Goal: Information Seeking & Learning: Learn about a topic

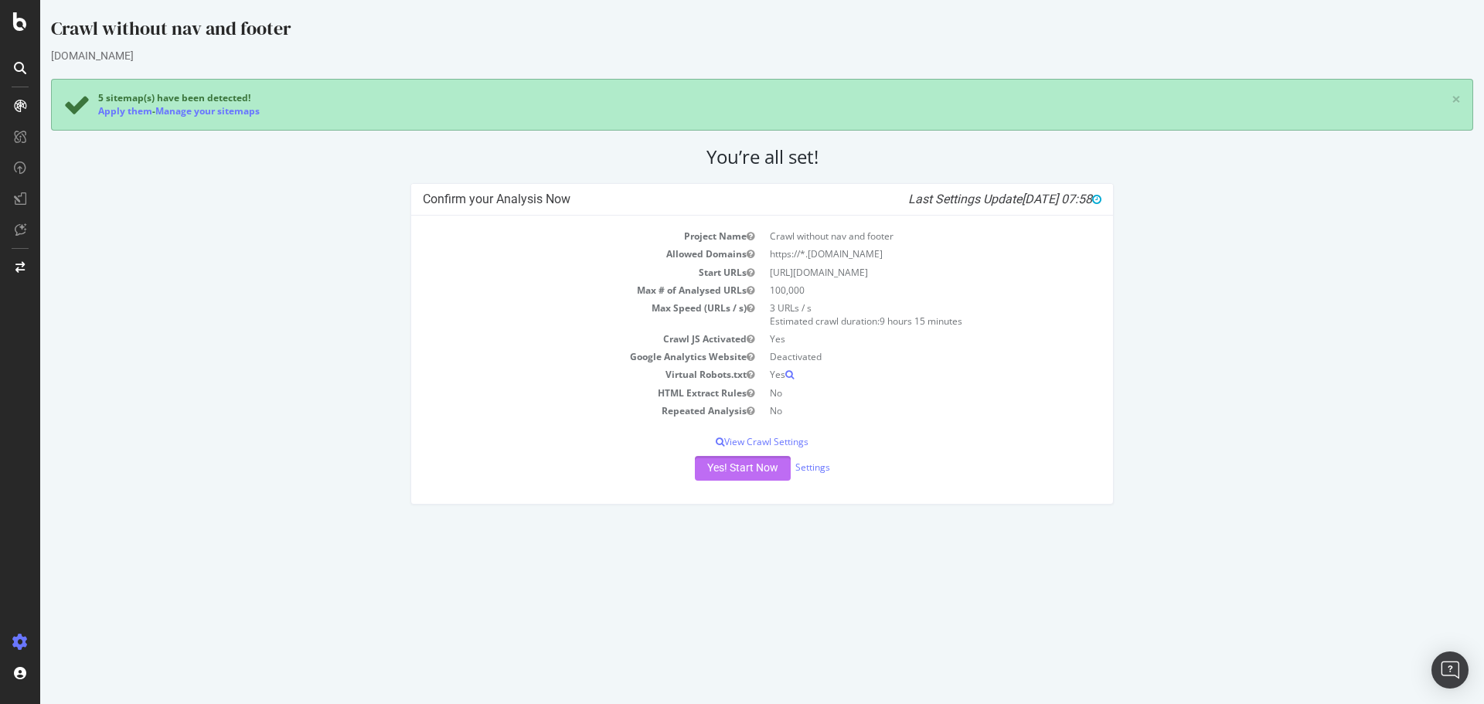
click at [751, 475] on button "Yes! Start Now" at bounding box center [743, 468] width 96 height 25
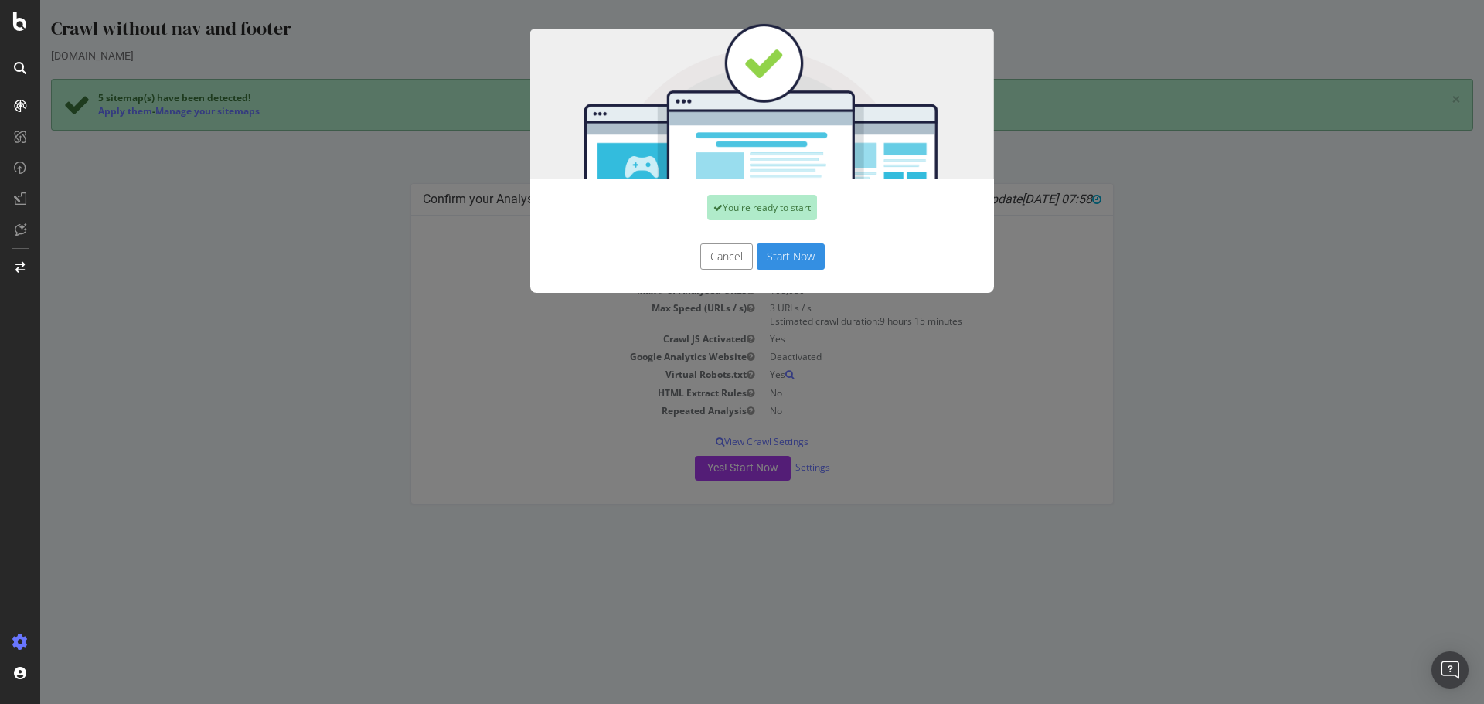
click at [790, 259] on button "Start Now" at bounding box center [791, 256] width 68 height 26
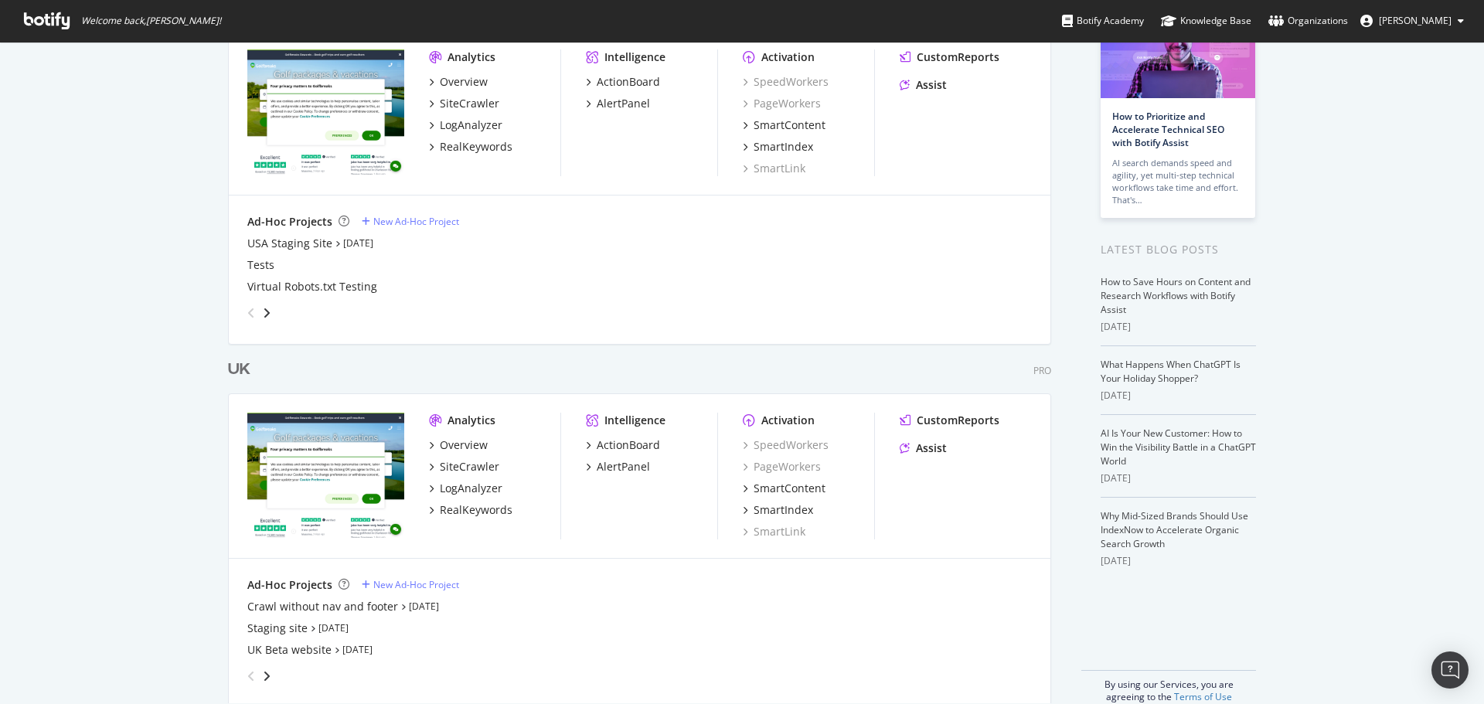
scroll to position [145, 0]
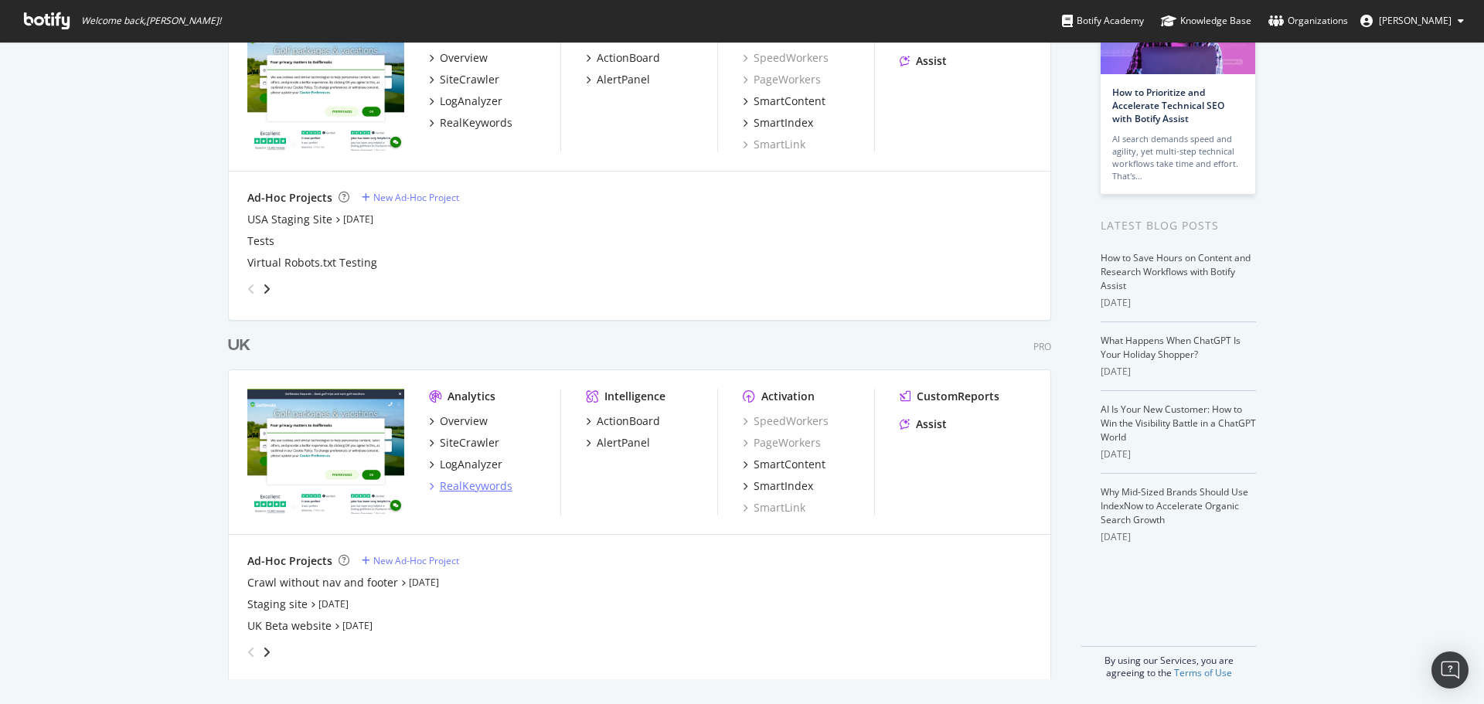
click at [489, 489] on div "RealKeywords" at bounding box center [476, 485] width 73 height 15
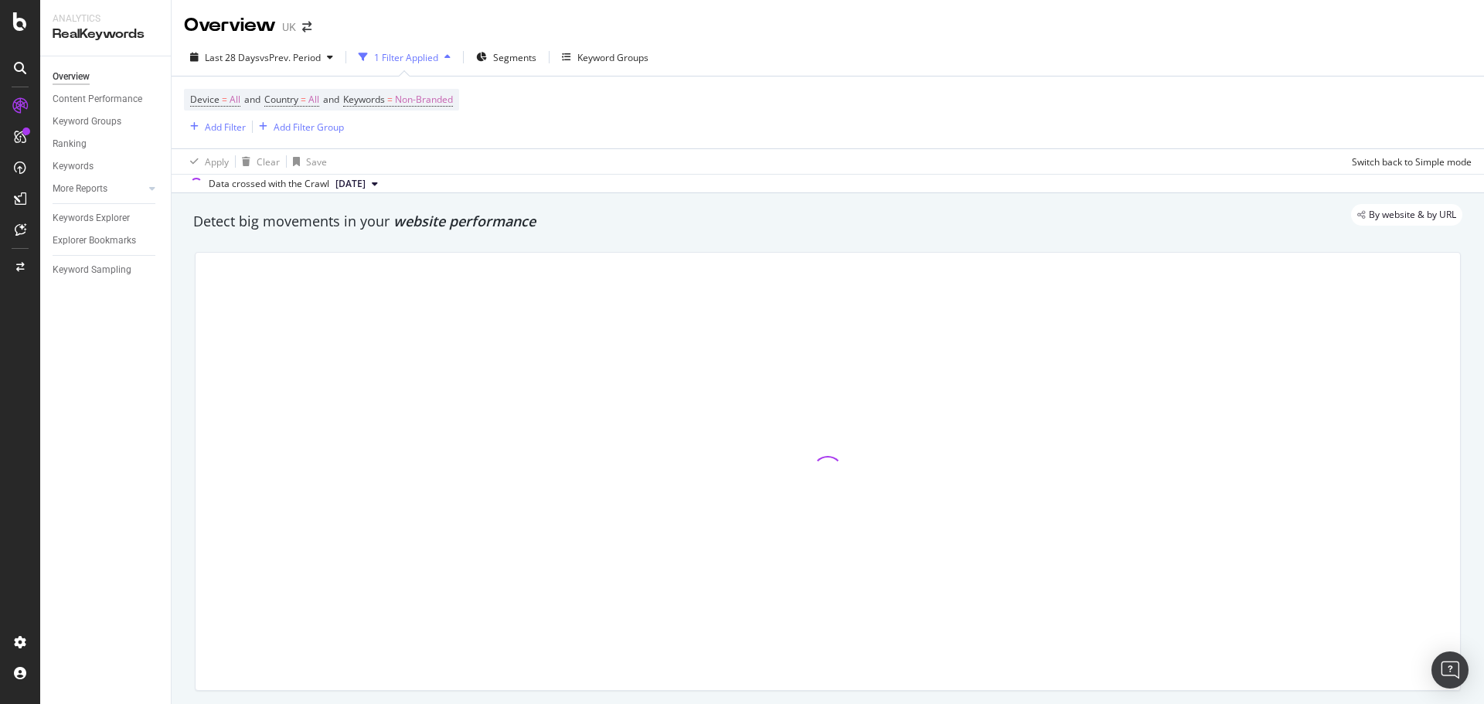
click at [435, 81] on div "Device = All and Country = All and Keywords = Non-Branded Add Filter Add Filter…" at bounding box center [828, 113] width 1288 height 72
click at [436, 99] on span "Non-Branded" at bounding box center [424, 100] width 58 height 22
click at [418, 131] on span "Non-Branded" at bounding box center [398, 135] width 64 height 13
click at [406, 131] on span "Non-Branded" at bounding box center [398, 135] width 64 height 13
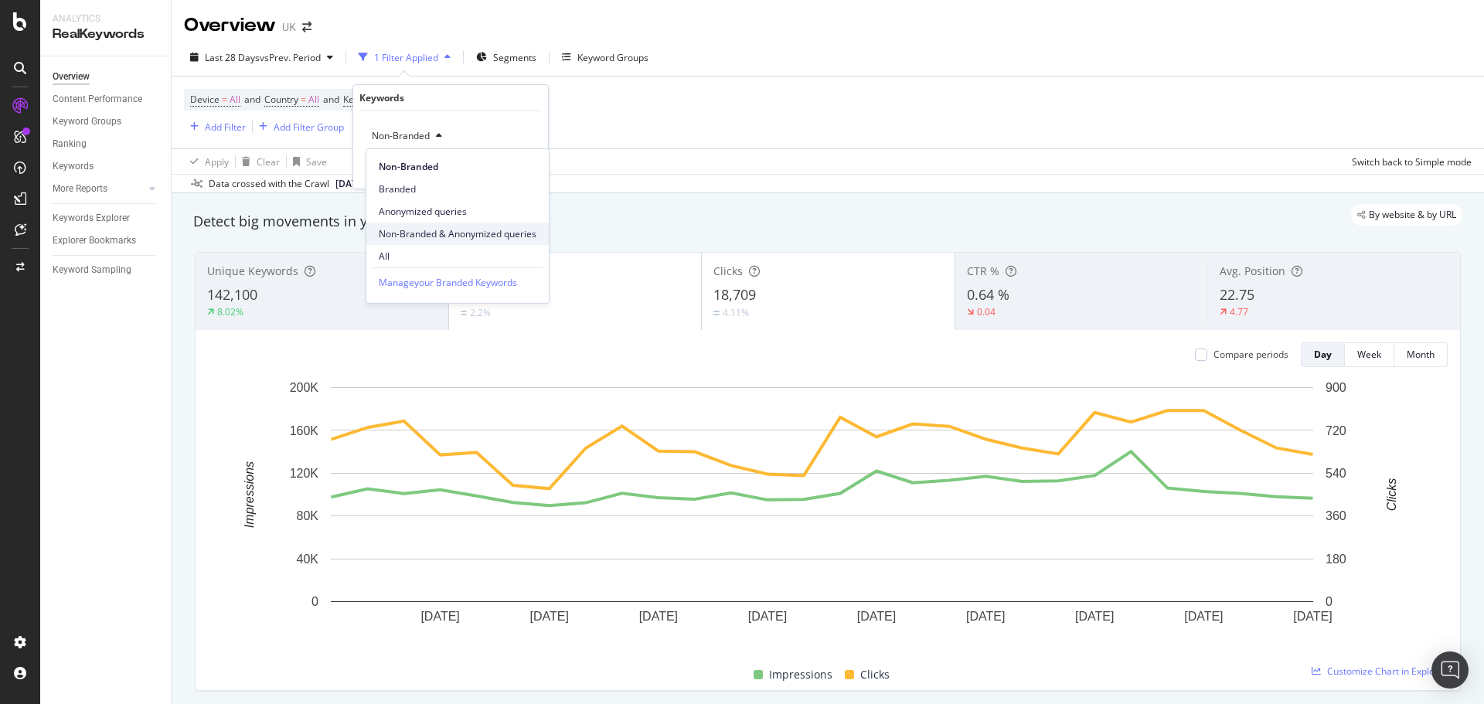
click at [399, 243] on div "Non-Branded & Anonymized queries" at bounding box center [457, 234] width 182 height 22
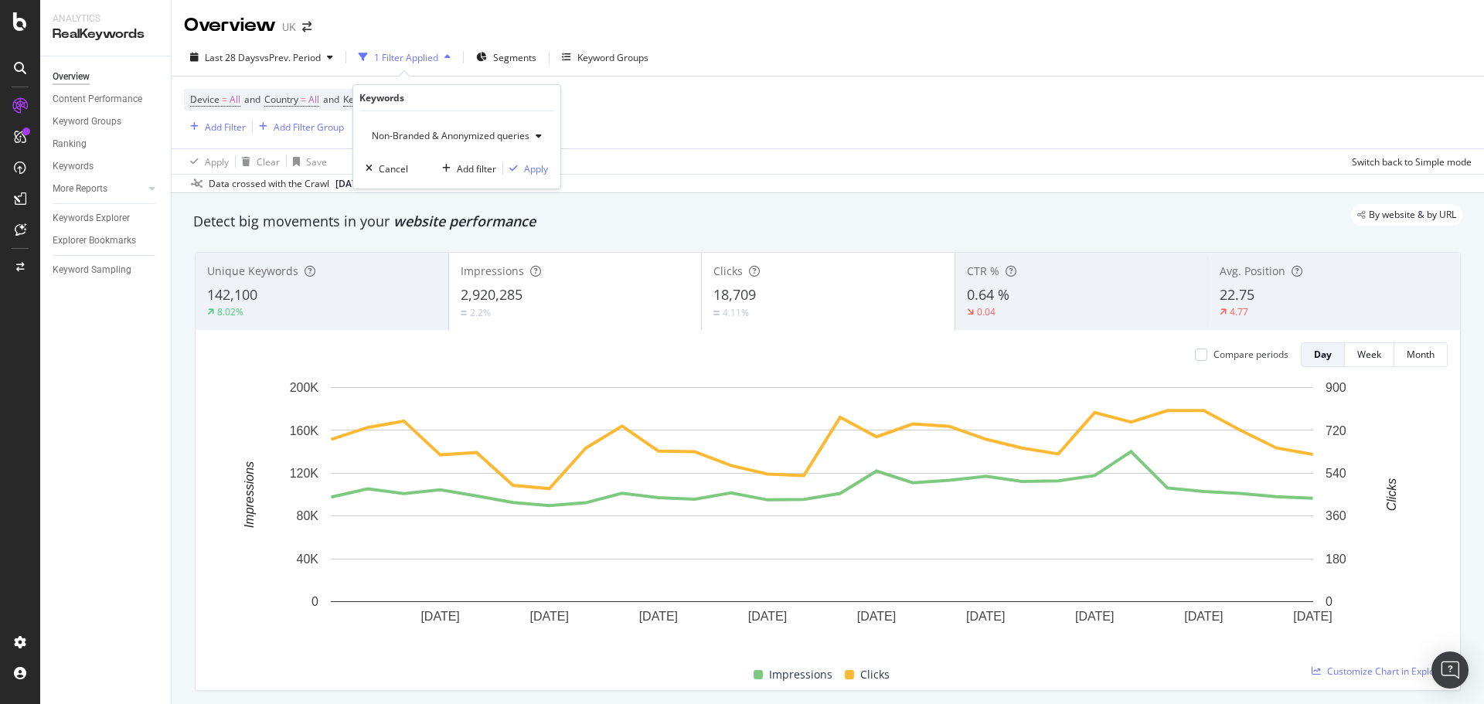
click at [416, 124] on button "Non-Branded & Anonymized queries" at bounding box center [457, 136] width 182 height 25
click at [394, 254] on span "All" at bounding box center [460, 257] width 162 height 14
click at [519, 164] on div "Apply" at bounding box center [524, 168] width 24 height 13
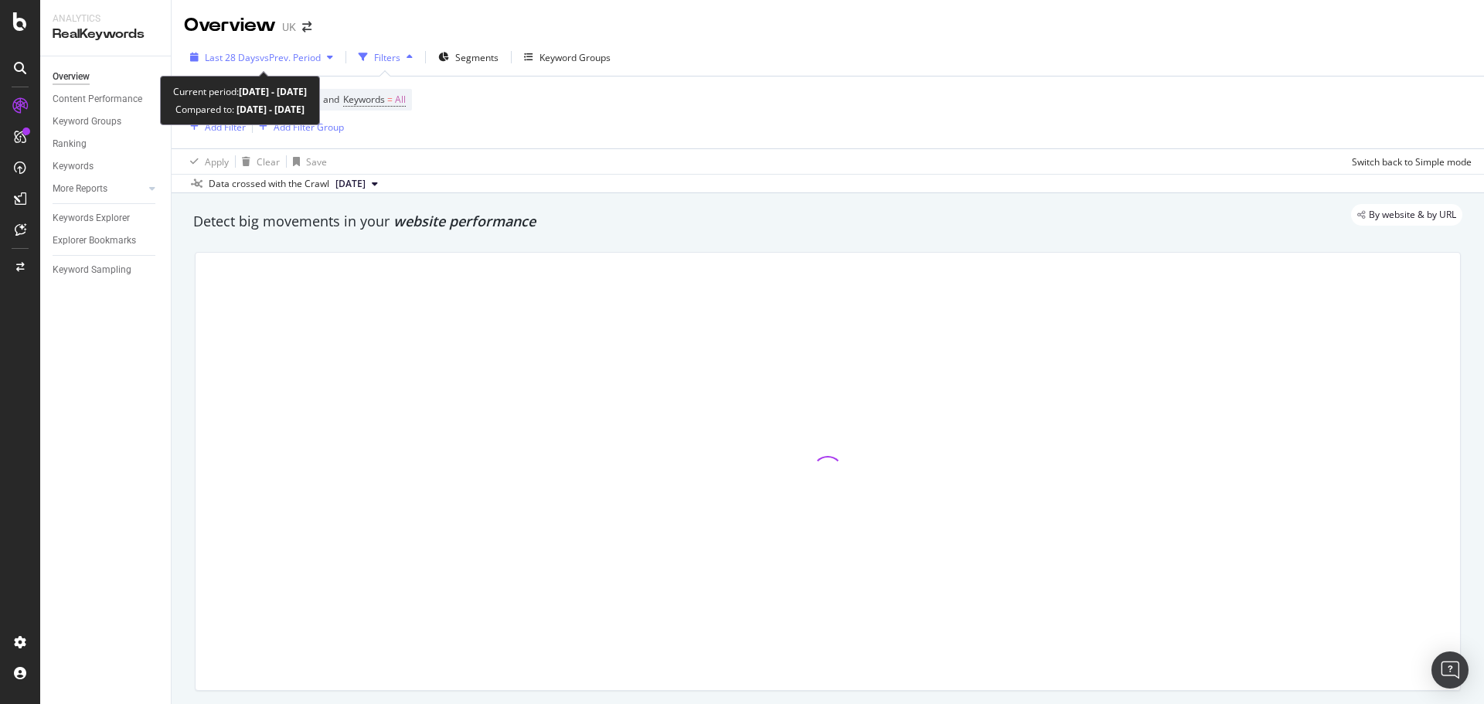
click at [267, 63] on span "vs Prev. Period" at bounding box center [290, 57] width 61 height 13
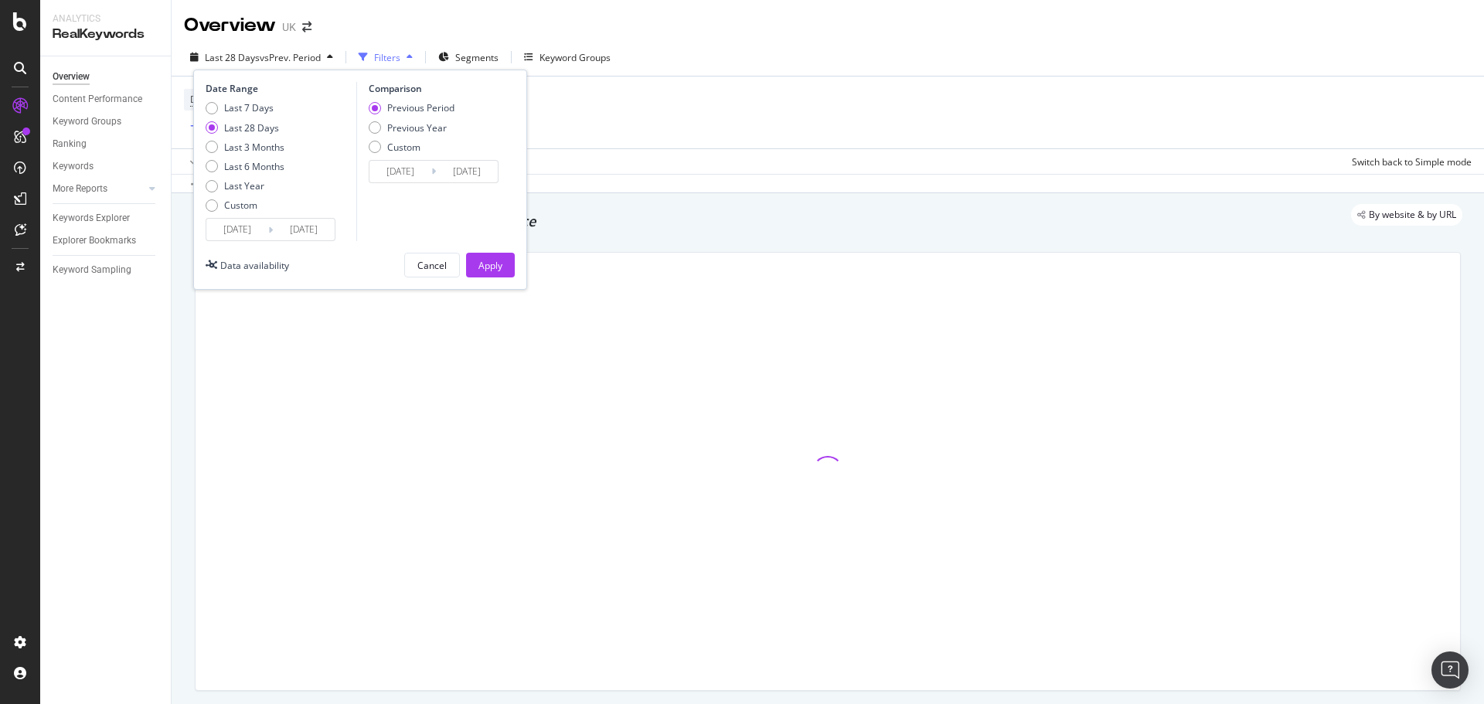
click at [250, 230] on input "[DATE]" at bounding box center [237, 230] width 62 height 22
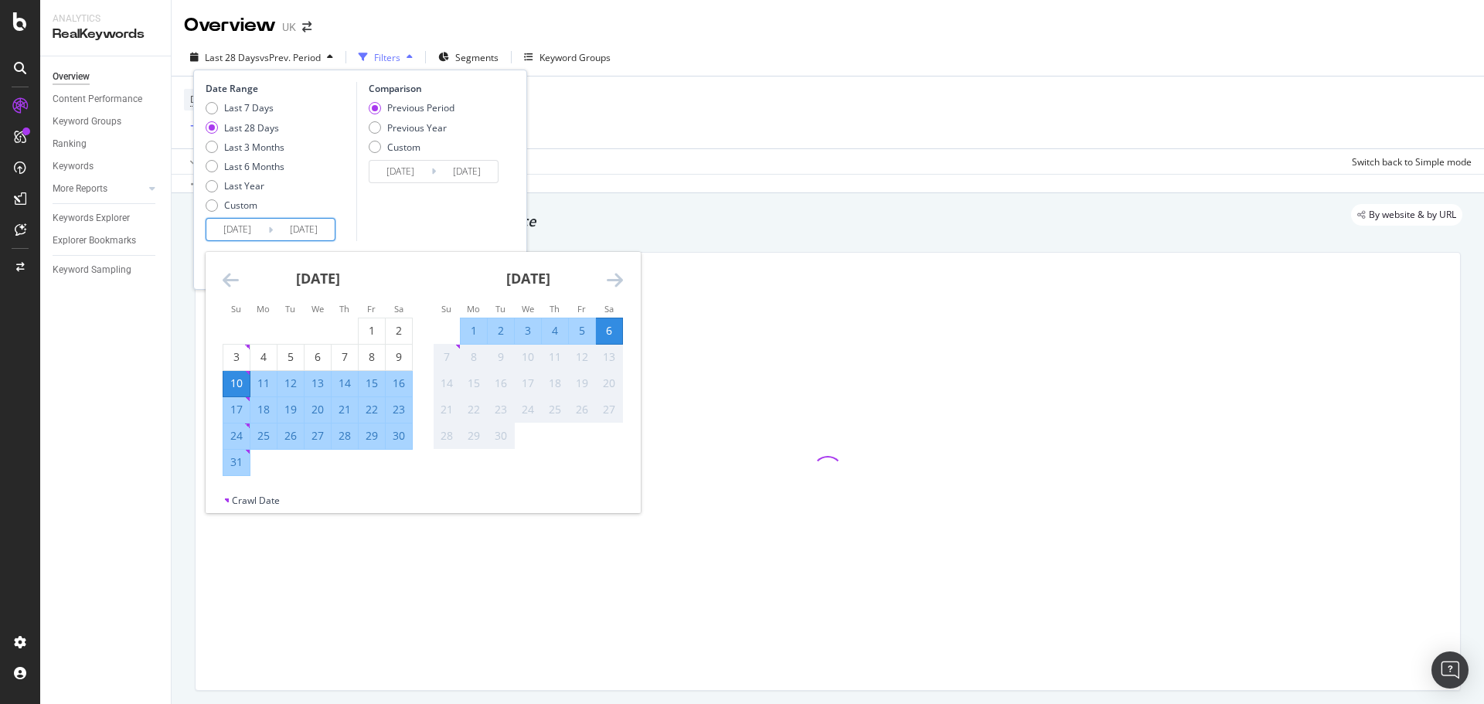
click at [234, 280] on icon "Move backward to switch to the previous month." at bounding box center [231, 280] width 16 height 19
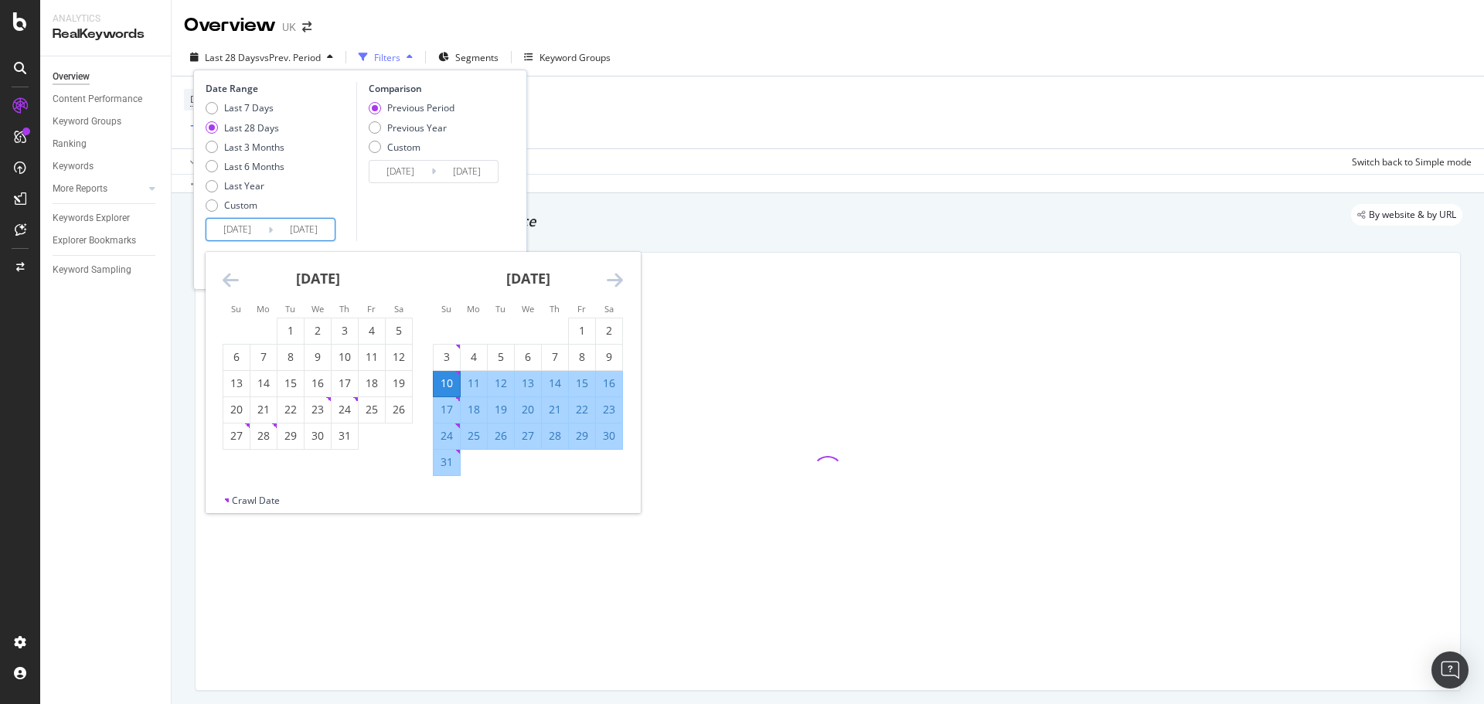
click at [234, 280] on icon "Move backward to switch to the previous month." at bounding box center [231, 280] width 16 height 19
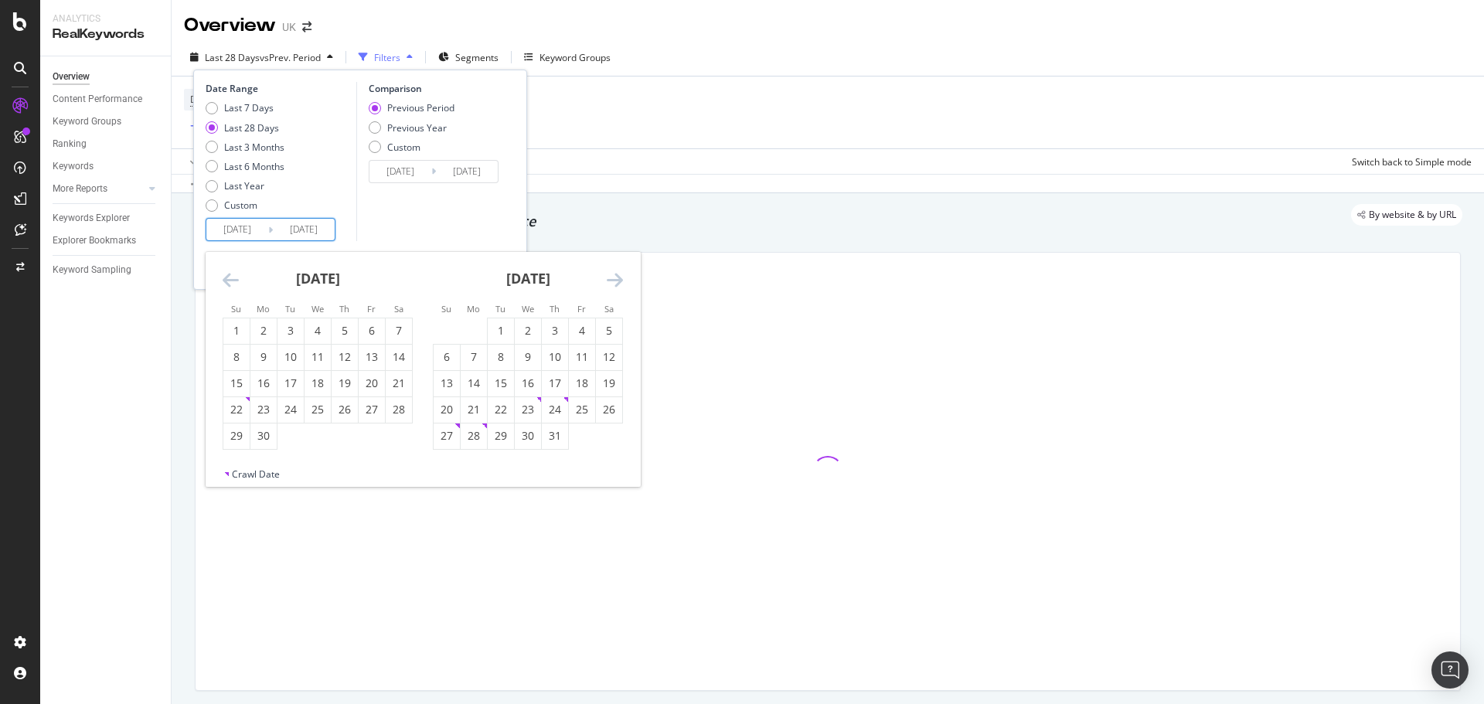
click at [234, 280] on icon "Move backward to switch to the previous month." at bounding box center [231, 280] width 16 height 19
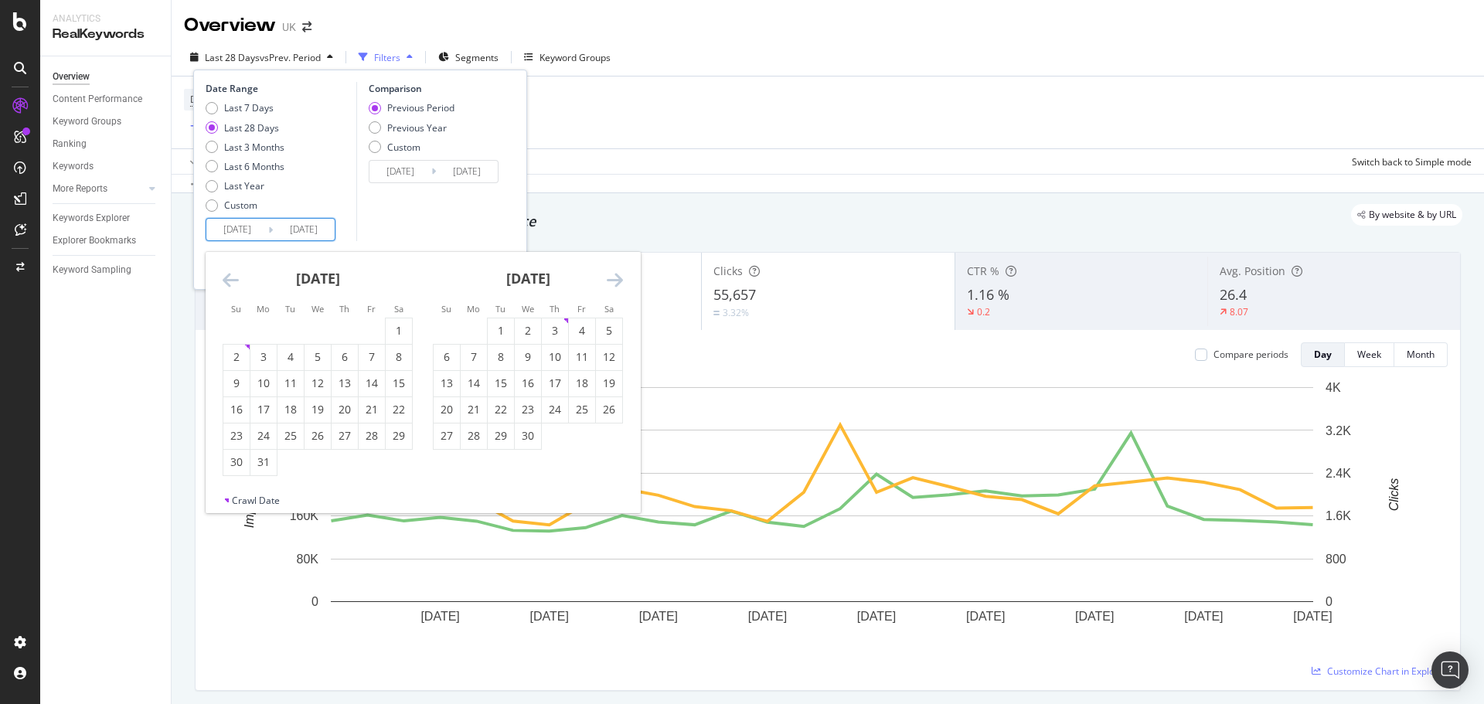
click at [610, 285] on icon "Move forward to switch to the next month." at bounding box center [615, 280] width 16 height 19
click at [557, 324] on div "1" at bounding box center [555, 330] width 26 height 15
type input "[DATE]"
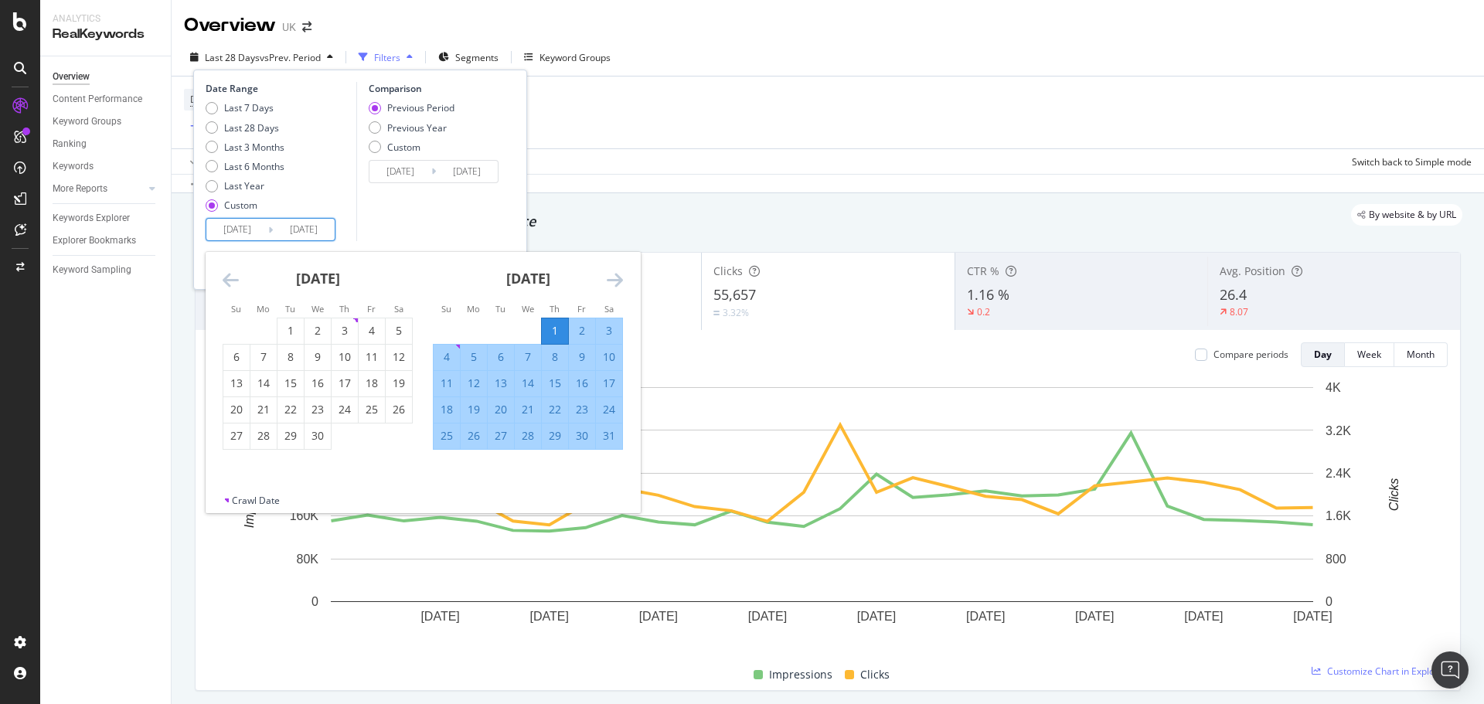
click at [625, 277] on div "[DATE] 1 2 3 4 5 6 7 8 9 10 11 12 13 14 15 16 17 18 19 20 21 22 23 24 25 26 27 …" at bounding box center [528, 351] width 210 height 198
click at [616, 279] on icon "Move forward to switch to the next month." at bounding box center [615, 280] width 16 height 19
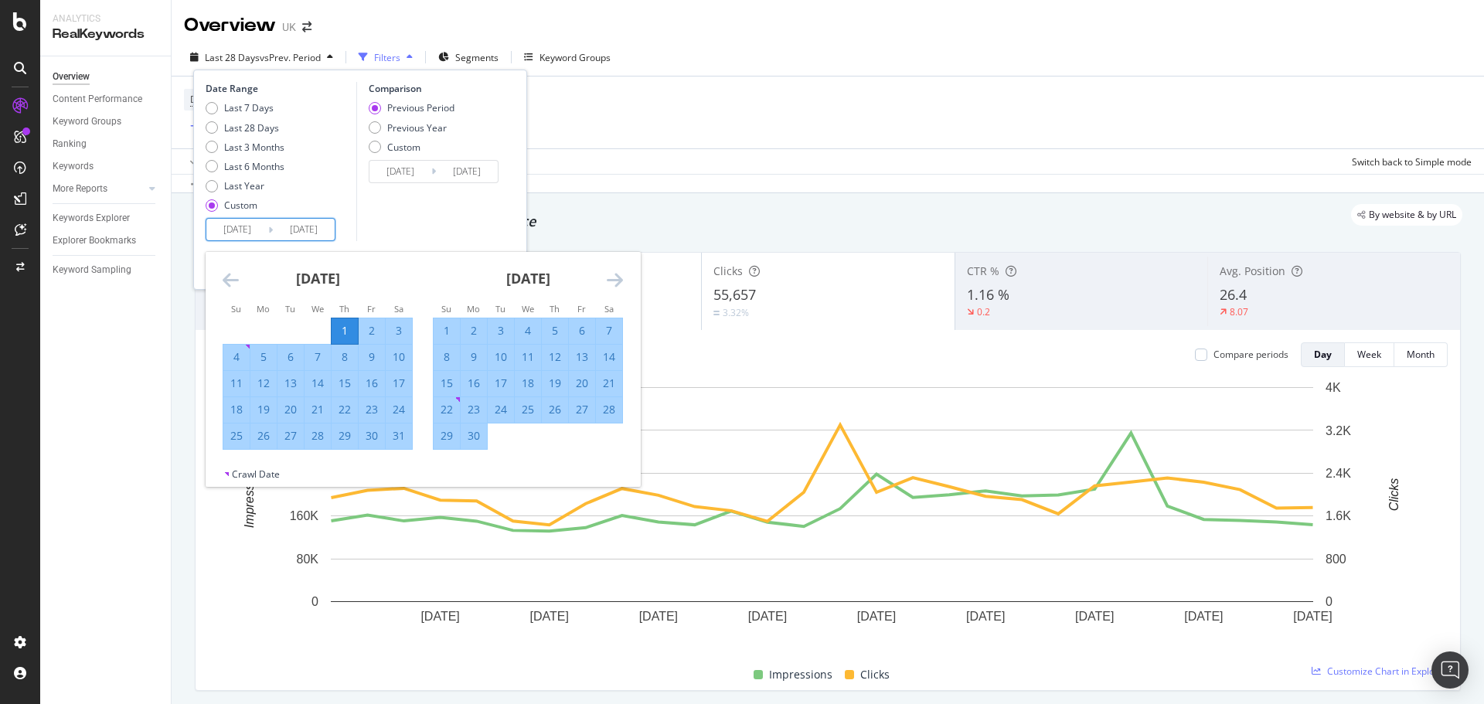
click at [616, 279] on icon "Move forward to switch to the next month." at bounding box center [615, 280] width 16 height 19
click at [617, 280] on icon "Move forward to switch to the next month." at bounding box center [615, 280] width 16 height 19
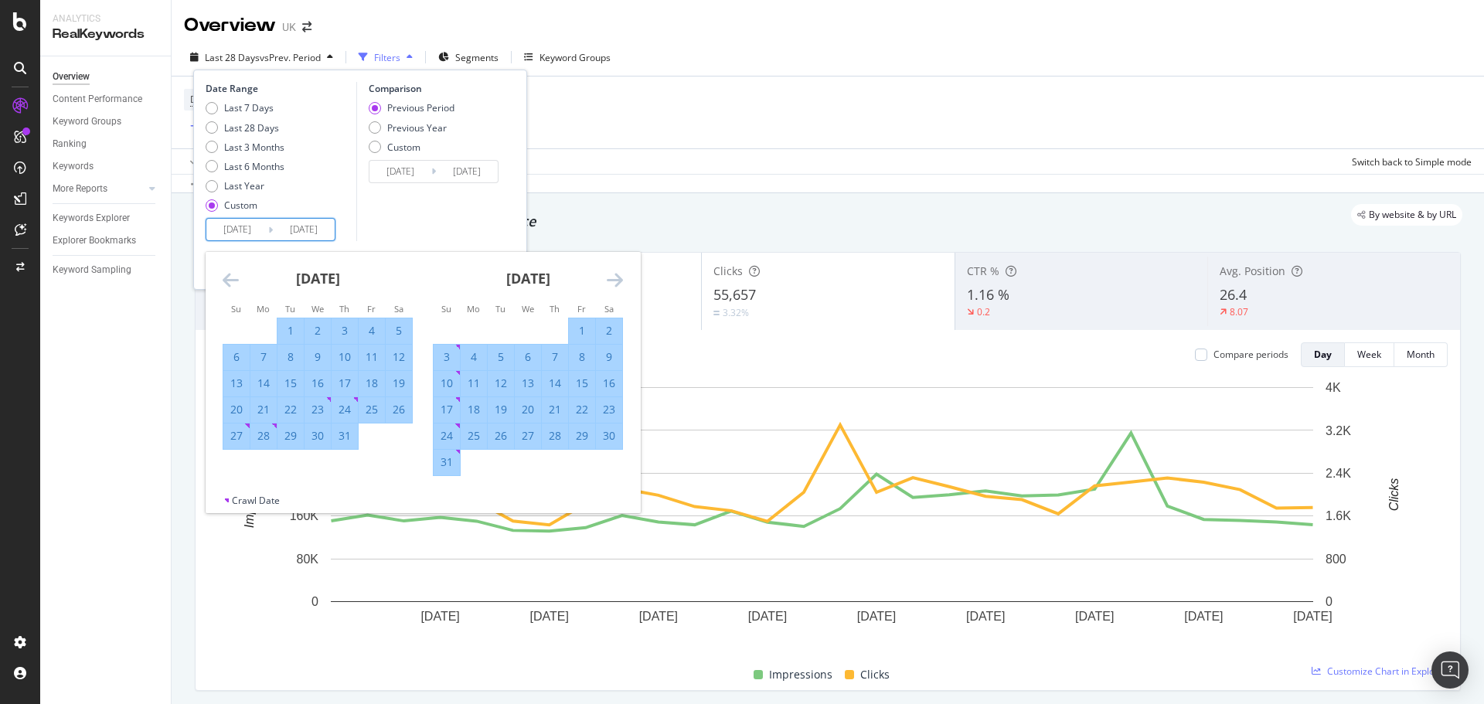
click at [617, 280] on icon "Move forward to switch to the next month." at bounding box center [615, 280] width 16 height 19
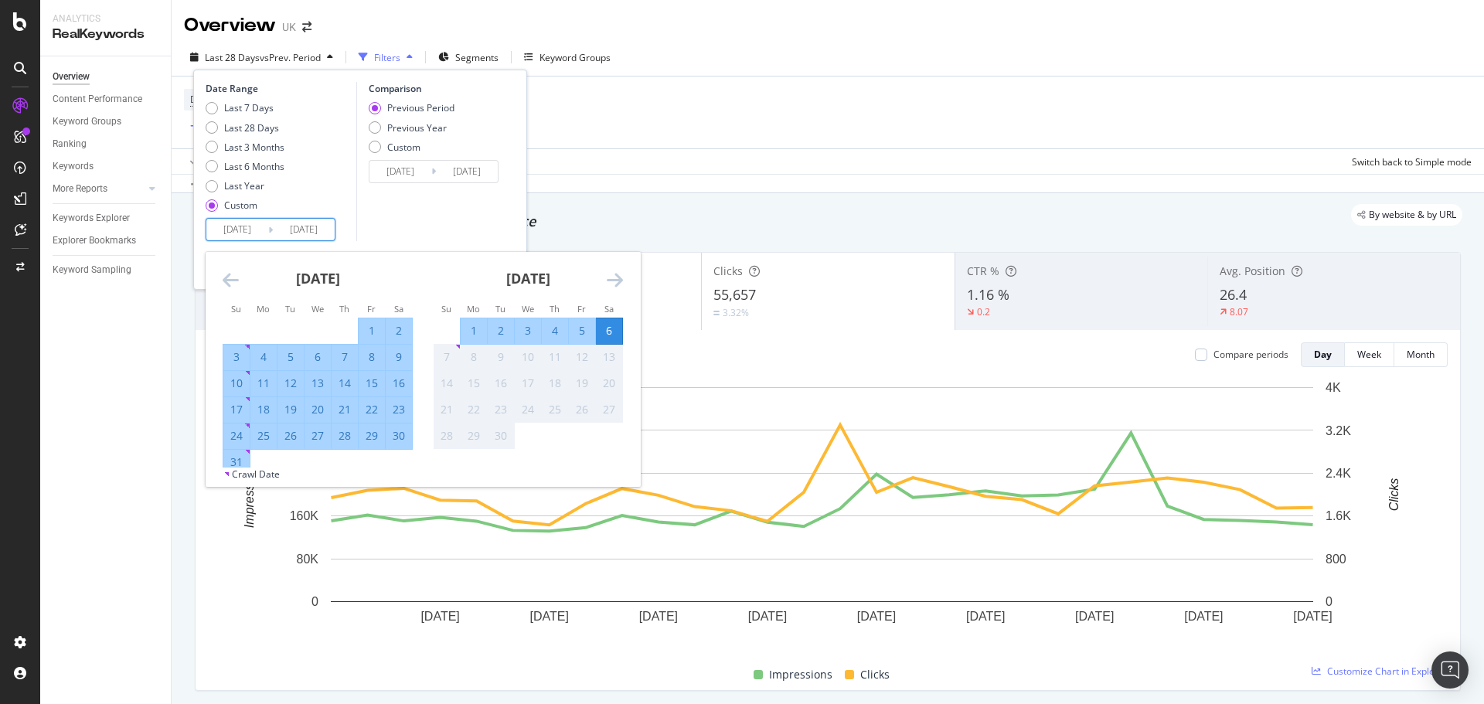
click at [617, 280] on icon "Move forward to switch to the next month." at bounding box center [615, 280] width 16 height 19
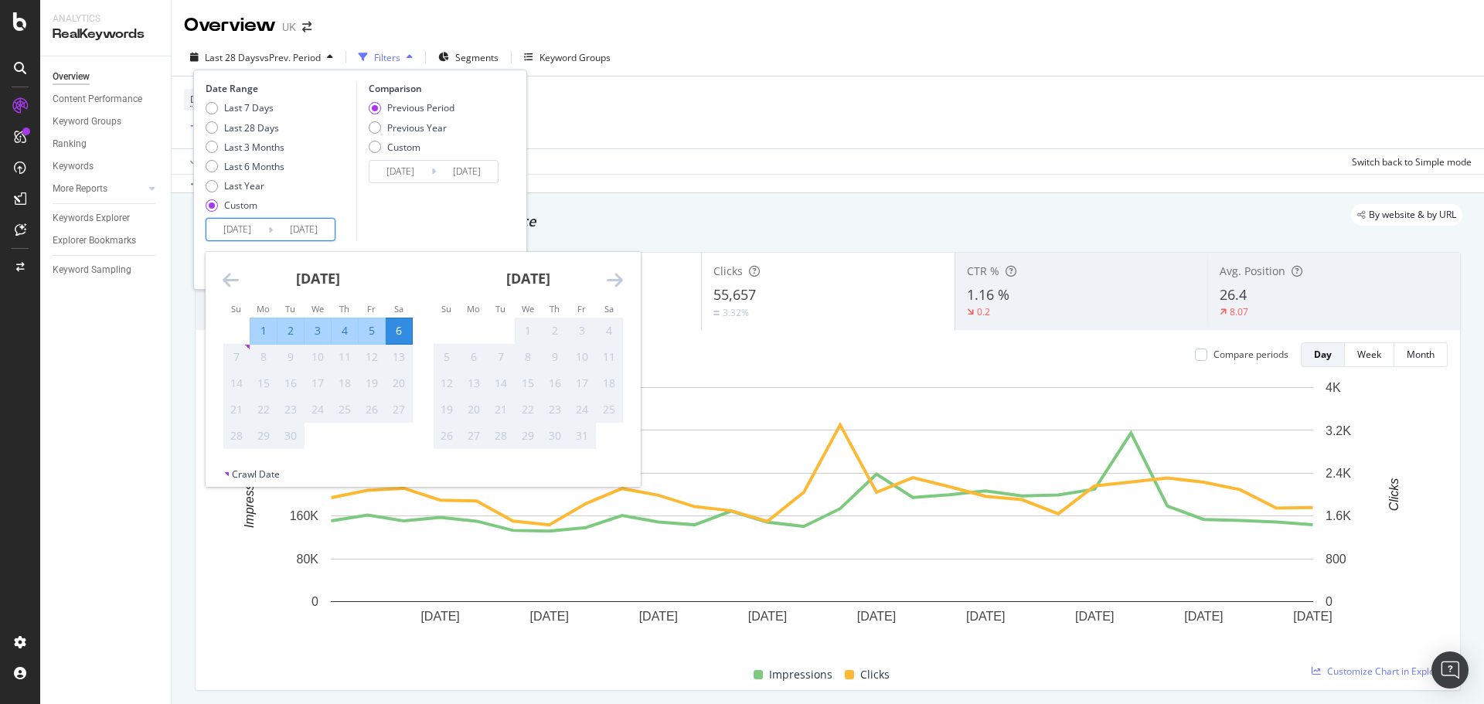
click at [227, 271] on icon "Move backward to switch to the previous month." at bounding box center [231, 280] width 16 height 19
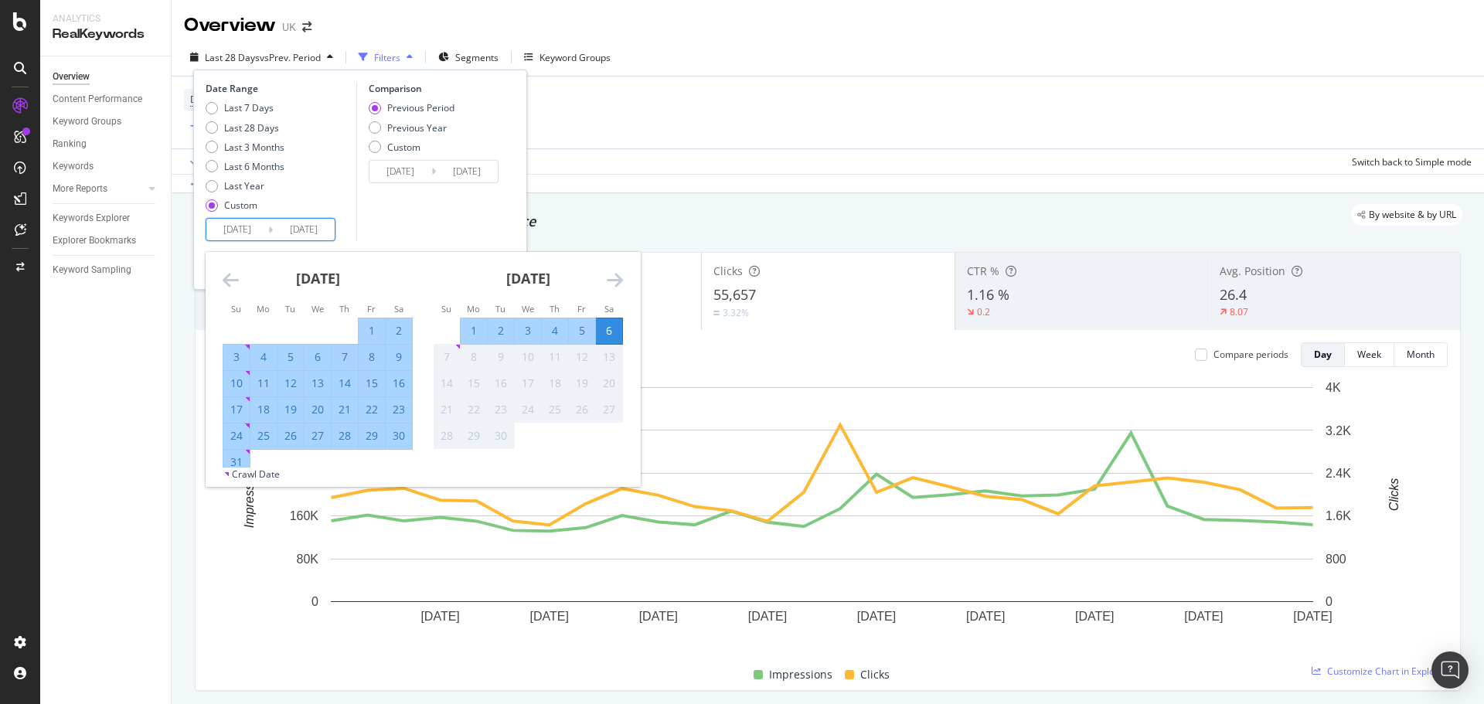
click at [234, 461] on div "31" at bounding box center [236, 461] width 26 height 15
type input "[DATE]"
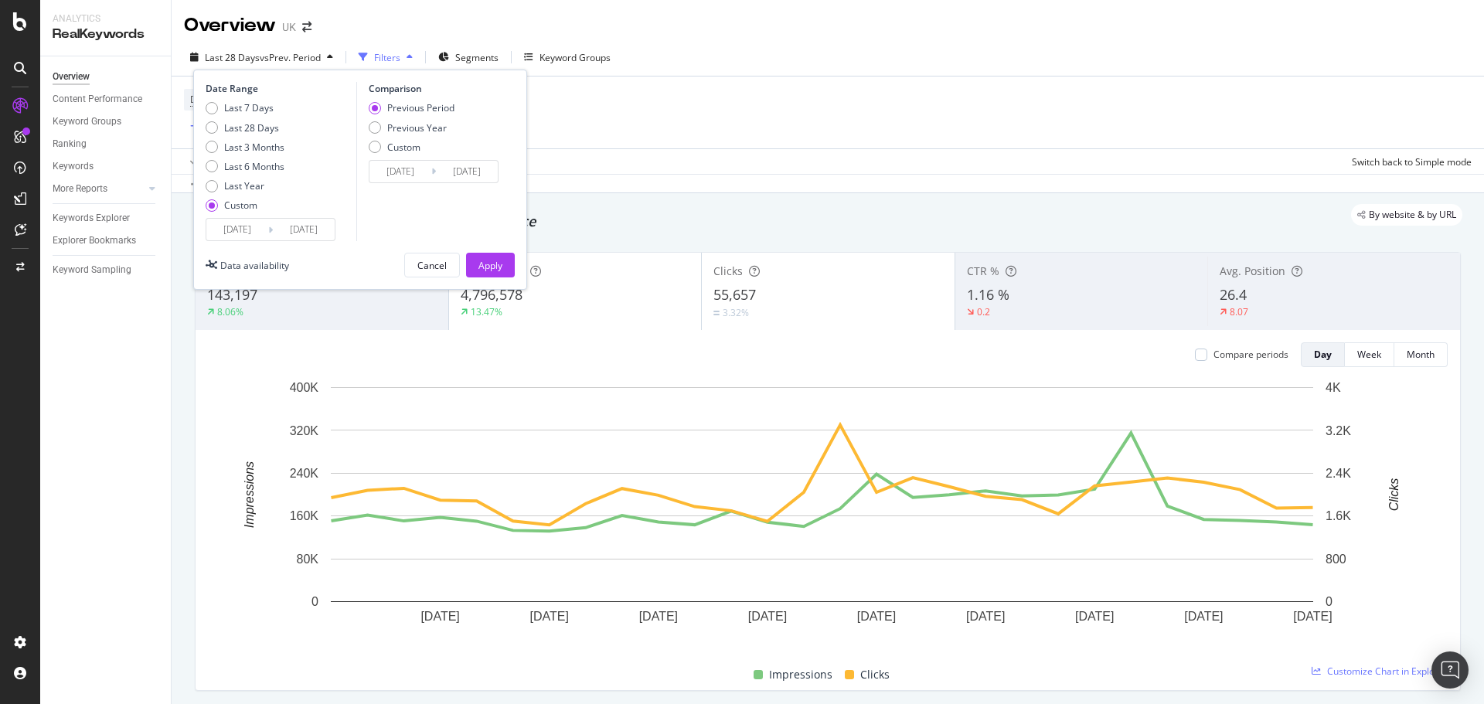
click at [478, 278] on div "Date Range Last 7 Days Last 28 Days Last 3 Months Last 6 Months Last Year Custo…" at bounding box center [360, 180] width 334 height 220
click at [489, 270] on div "Apply" at bounding box center [490, 265] width 24 height 13
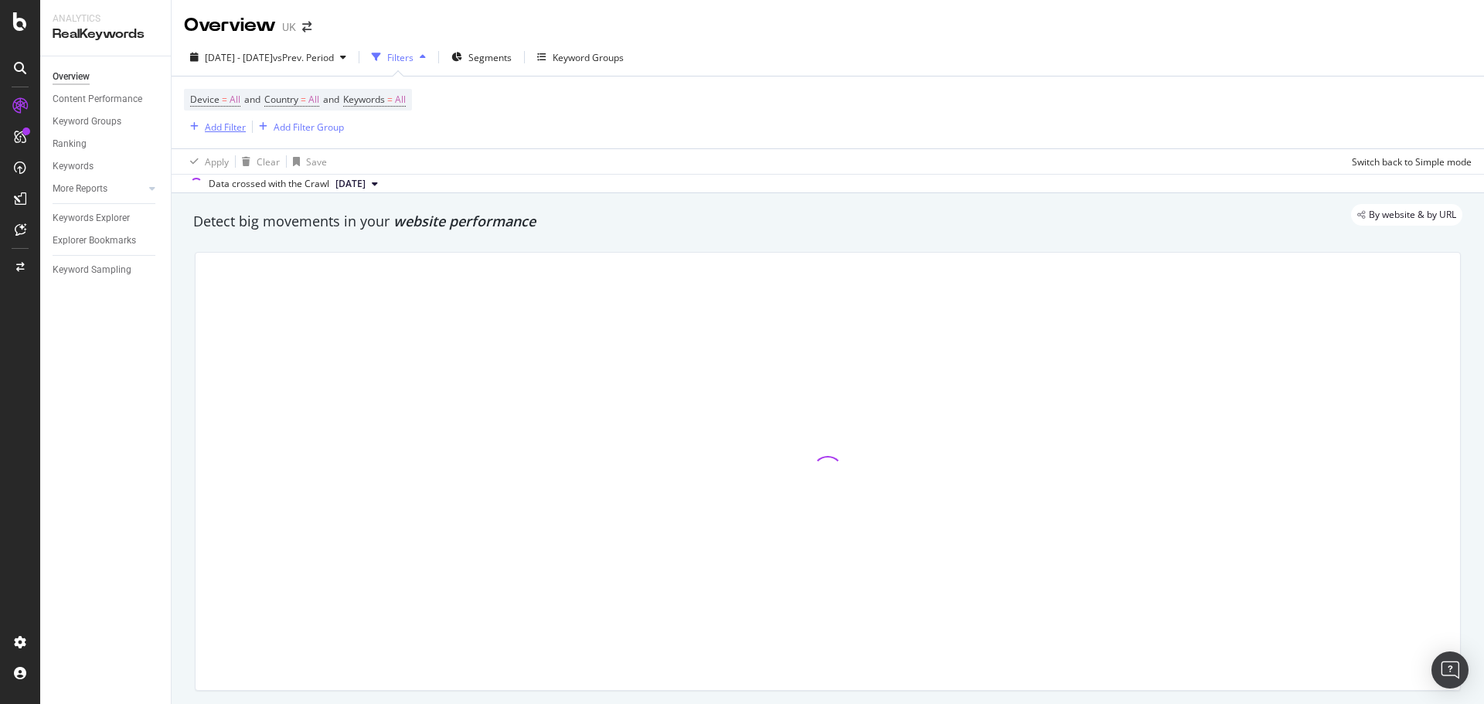
click at [232, 130] on div "Add Filter" at bounding box center [225, 127] width 41 height 13
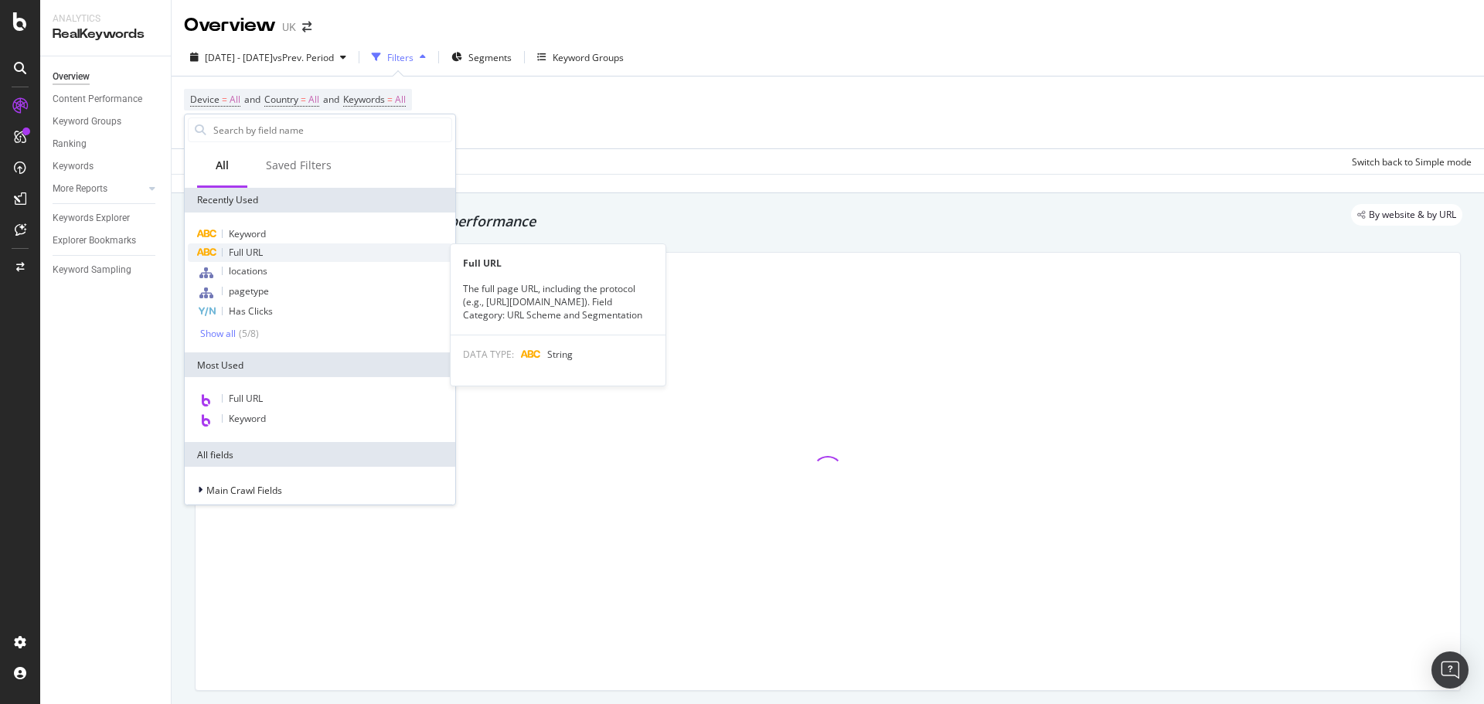
click at [268, 245] on div "Full URL" at bounding box center [320, 252] width 264 height 19
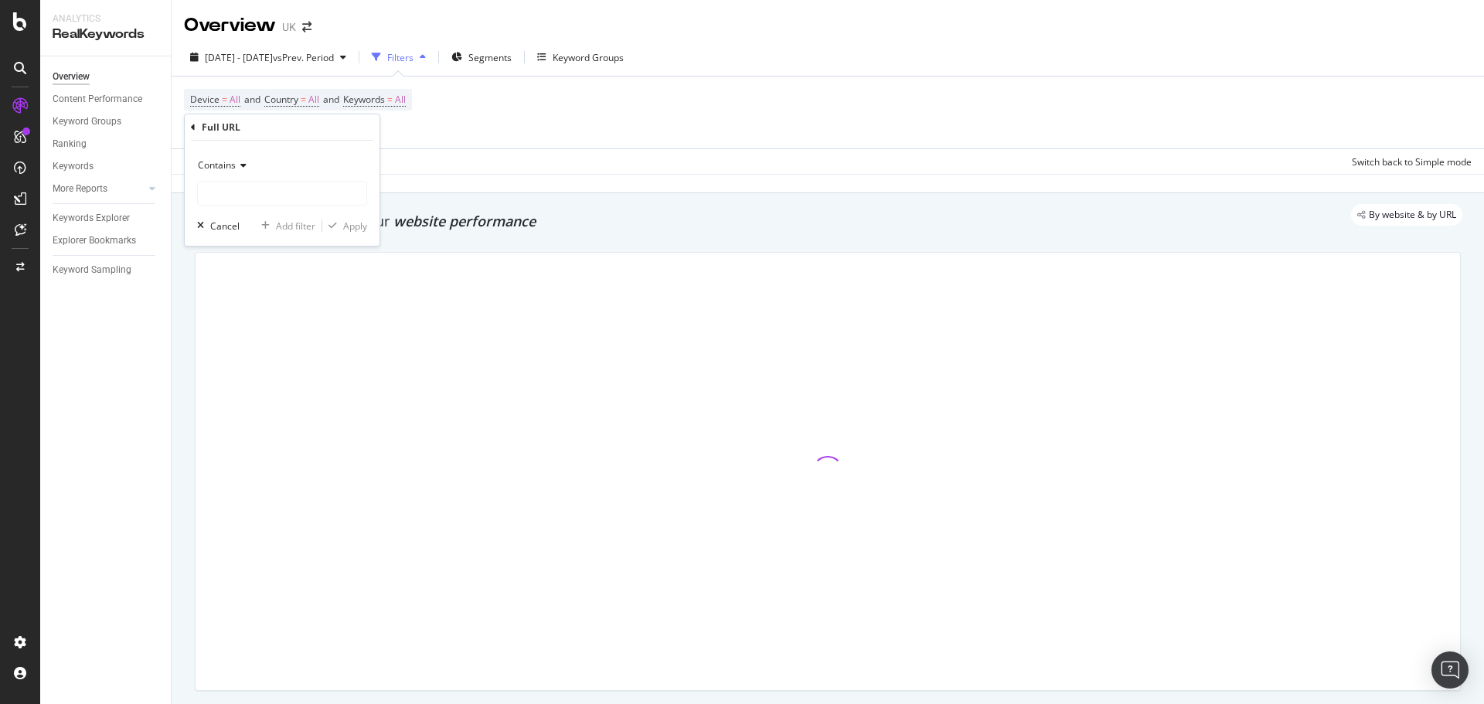
click at [291, 180] on div "Contains" at bounding box center [282, 179] width 170 height 53
click at [281, 187] on input "text" at bounding box center [282, 193] width 169 height 25
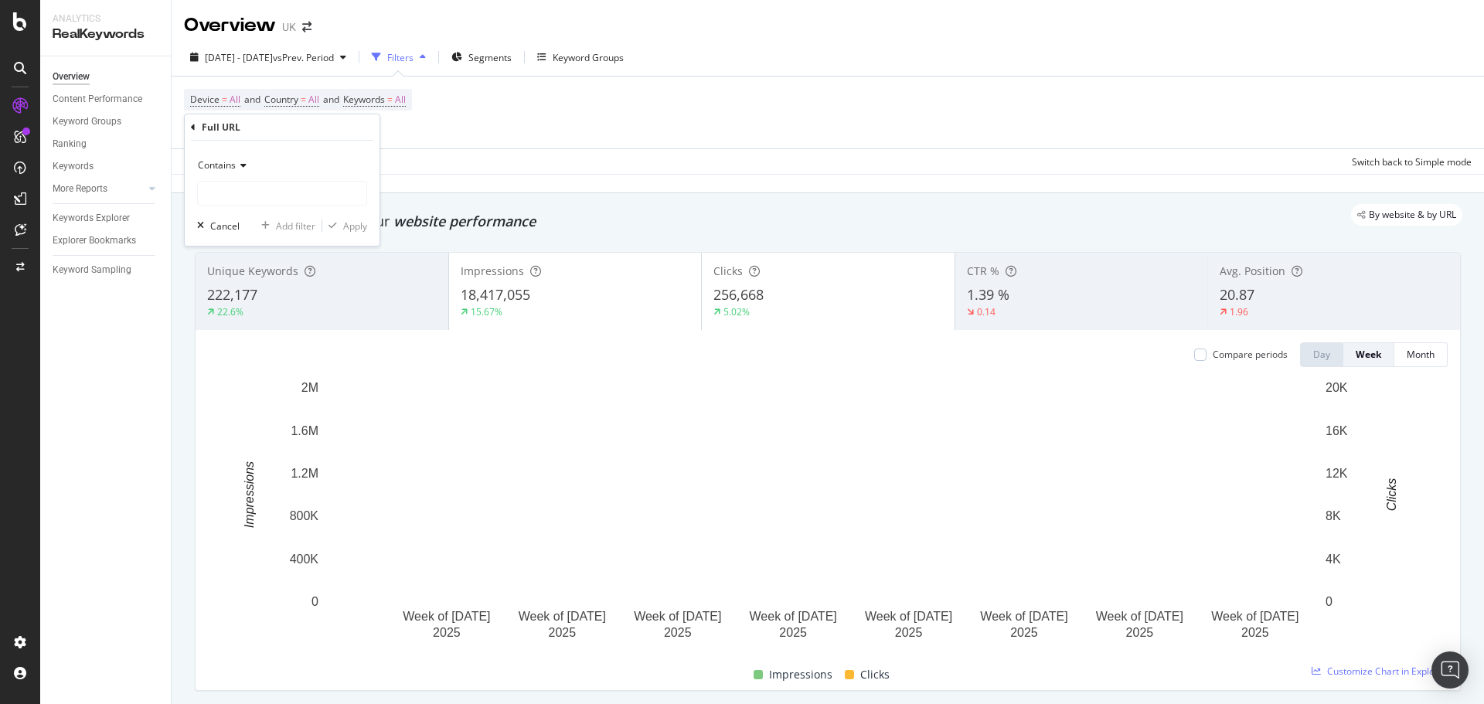
click at [574, 107] on div "Device = All and Country = All and Keywords = All Add Filter Add Filter Group" at bounding box center [828, 113] width 1288 height 72
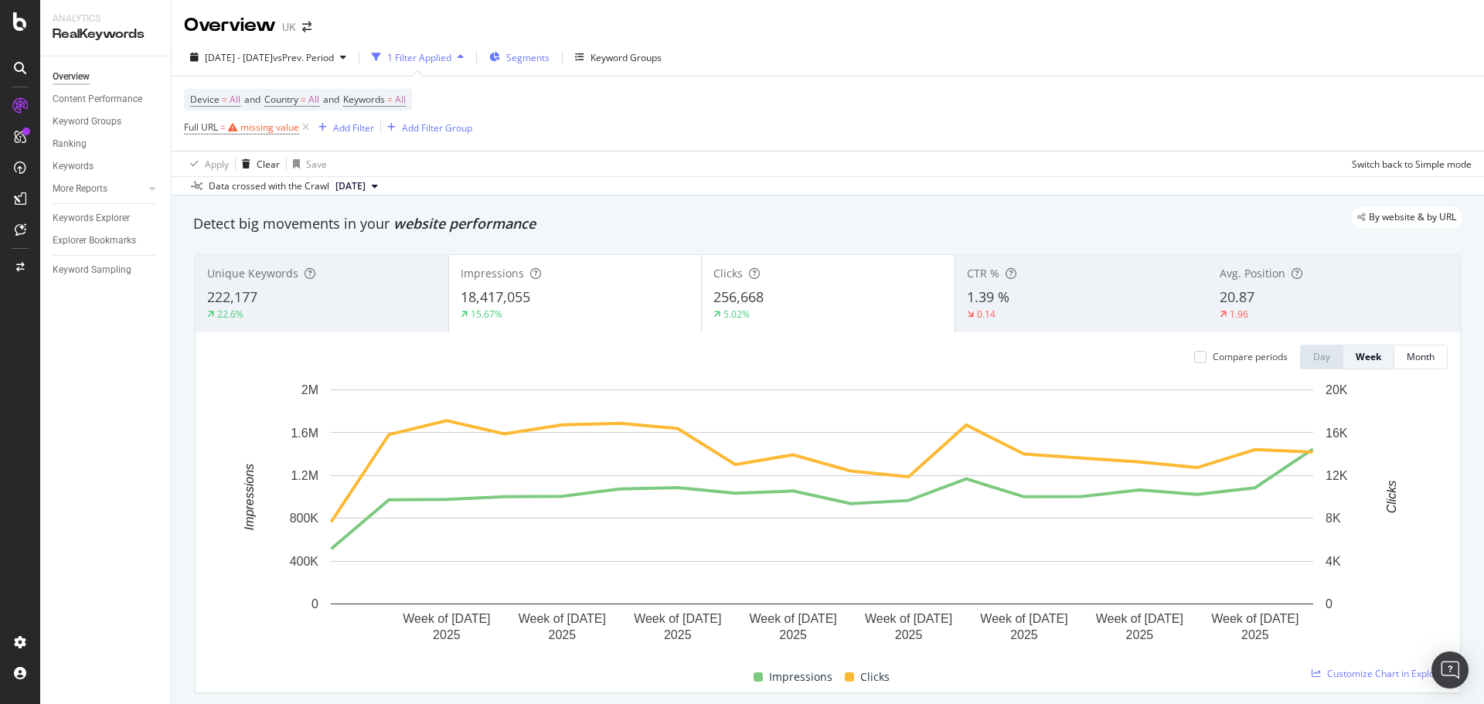
click at [550, 53] on span "Segments" at bounding box center [527, 57] width 43 height 13
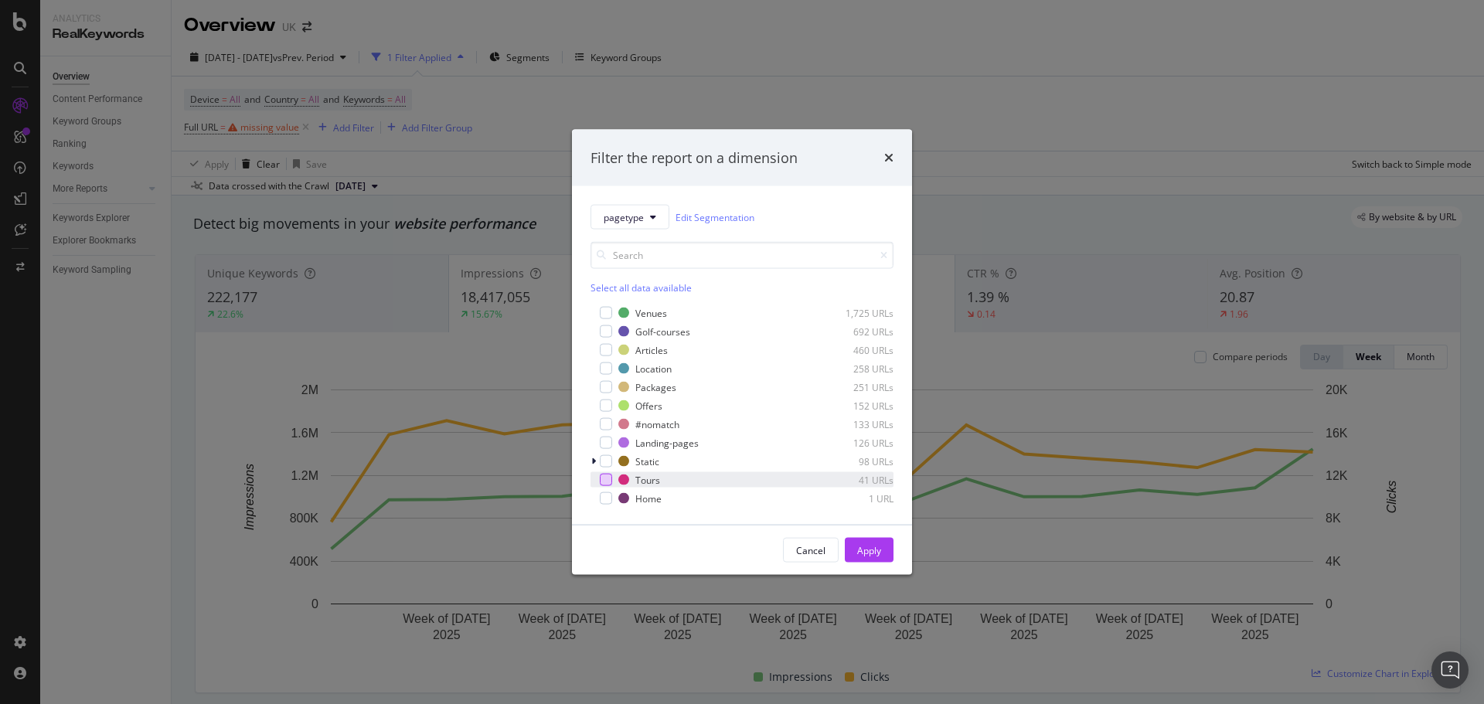
click at [611, 481] on div "modal" at bounding box center [606, 480] width 12 height 12
click at [866, 550] on div "Apply" at bounding box center [869, 549] width 24 height 13
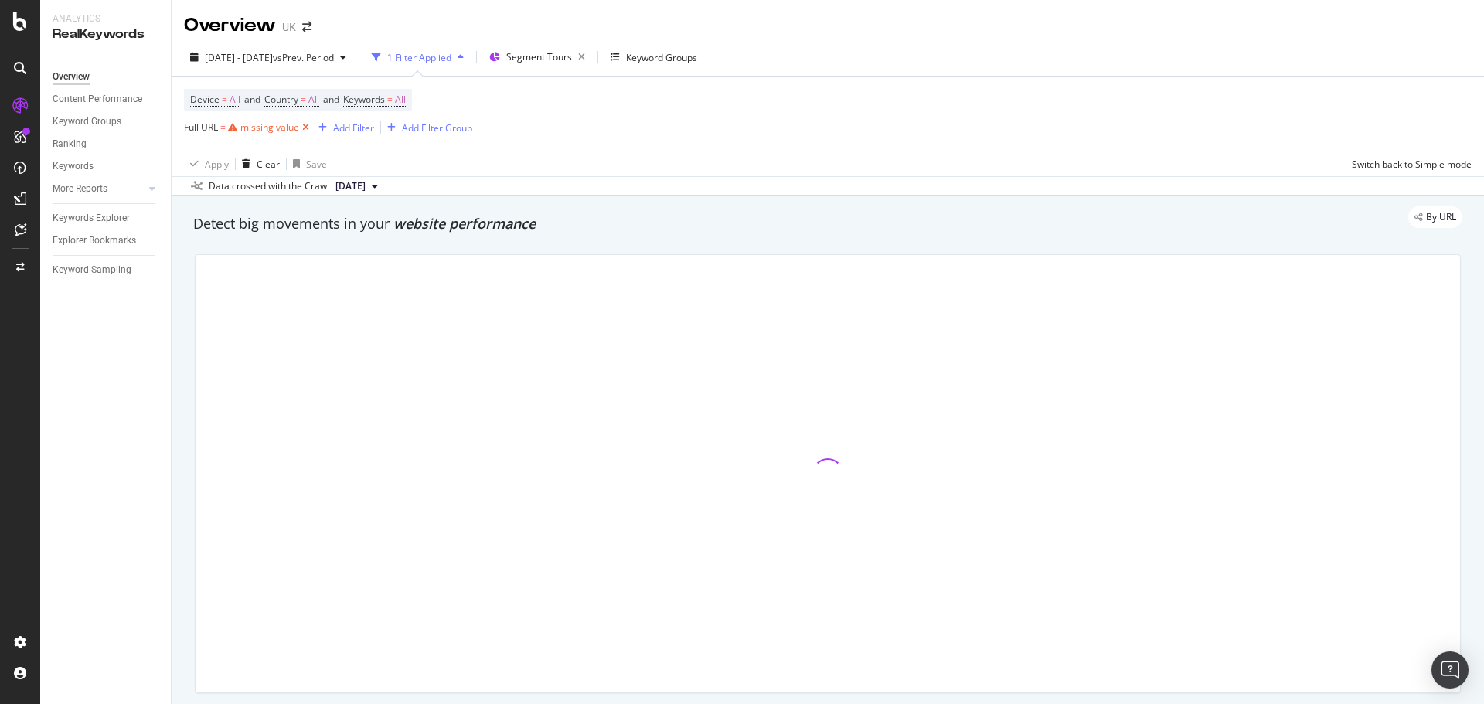
click at [306, 129] on icon at bounding box center [305, 127] width 13 height 15
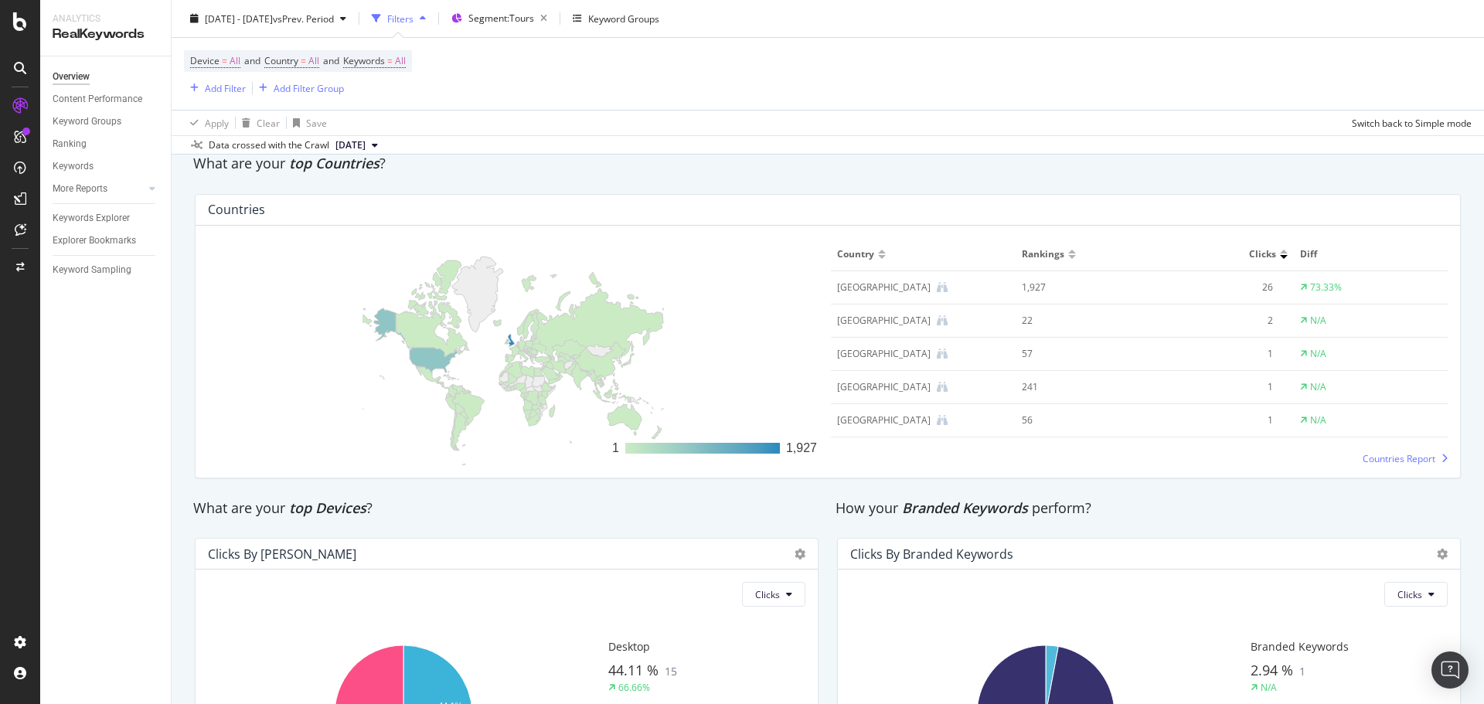
scroll to position [1778, 0]
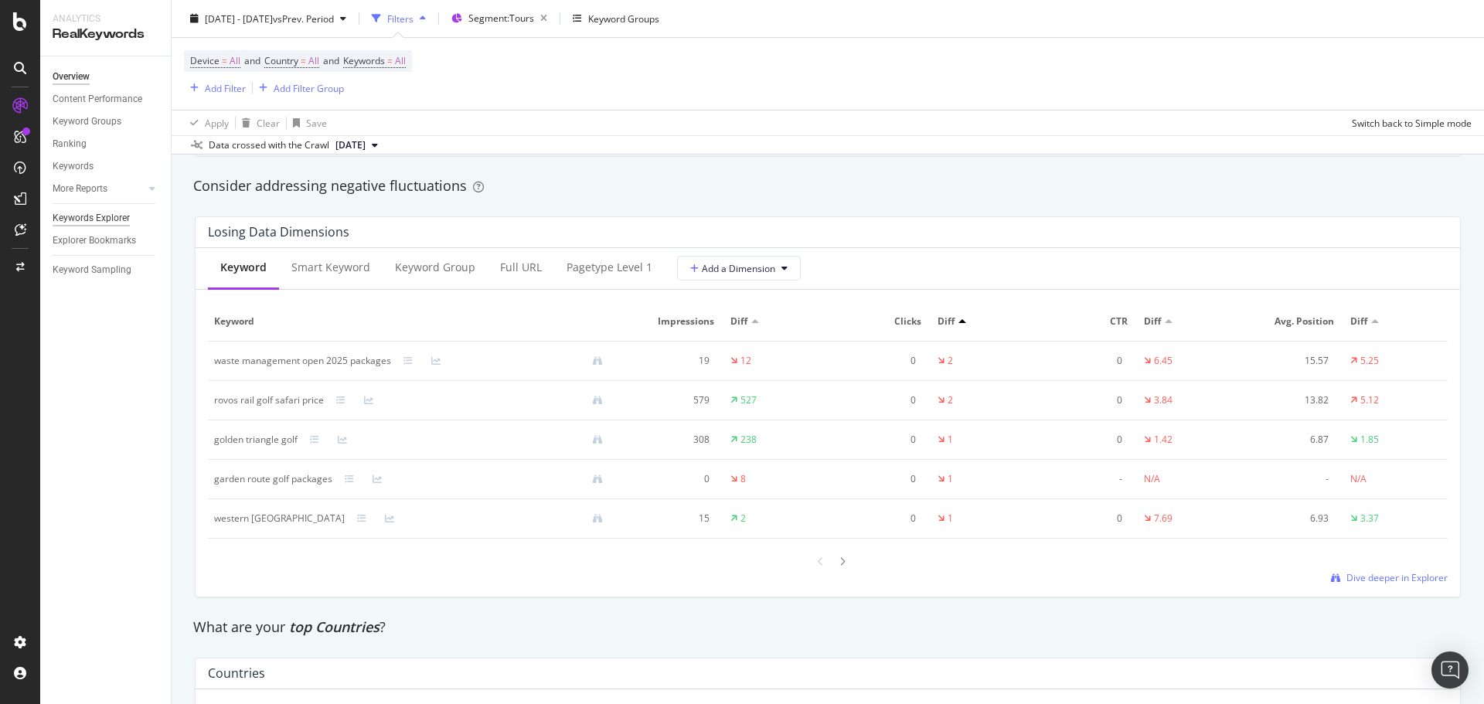
click at [106, 220] on div "Keywords Explorer" at bounding box center [91, 218] width 77 height 16
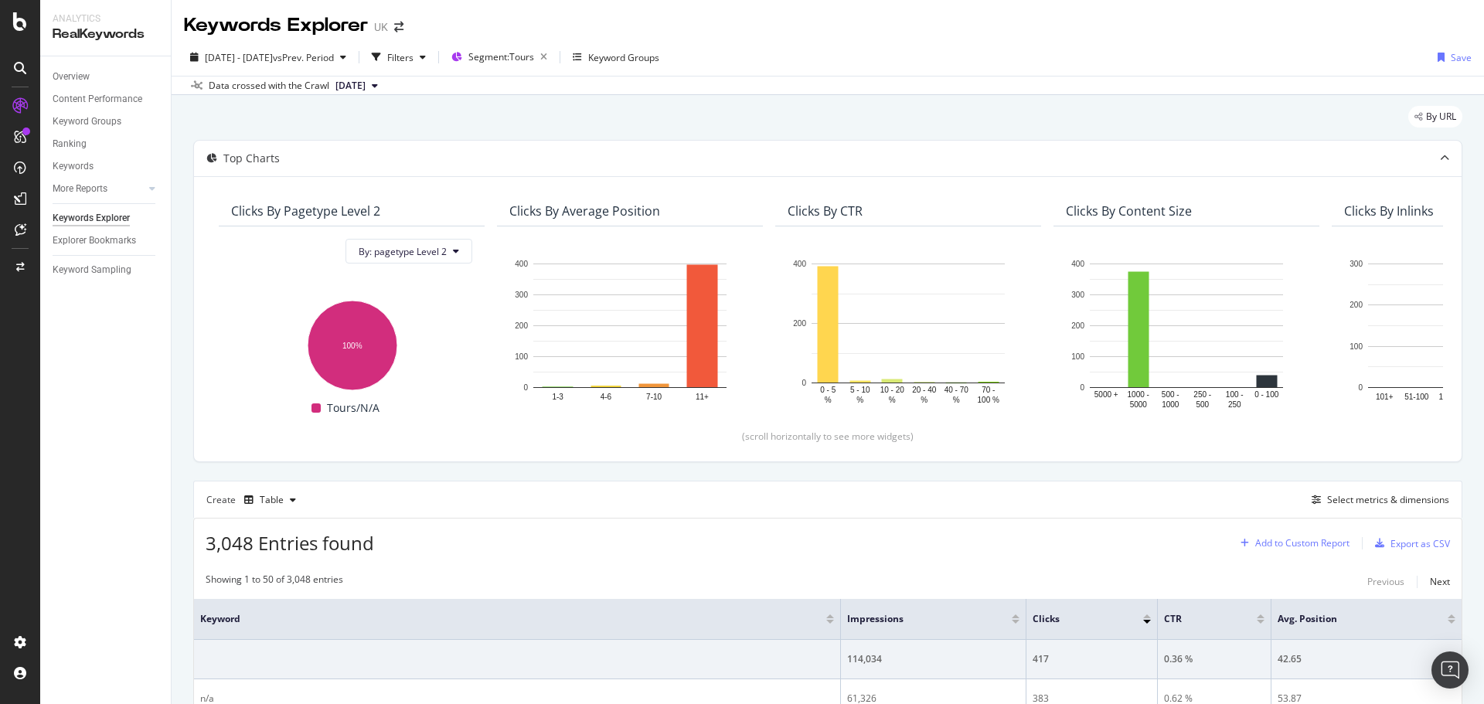
click at [1264, 550] on div "Add to Custom Report" at bounding box center [1291, 543] width 115 height 23
click at [1278, 586] on div "Showing 1 to 50 of 3,048 entries Previous Next" at bounding box center [828, 582] width 1268 height 19
click at [1356, 509] on button "Select metrics & dimensions" at bounding box center [1378, 500] width 144 height 19
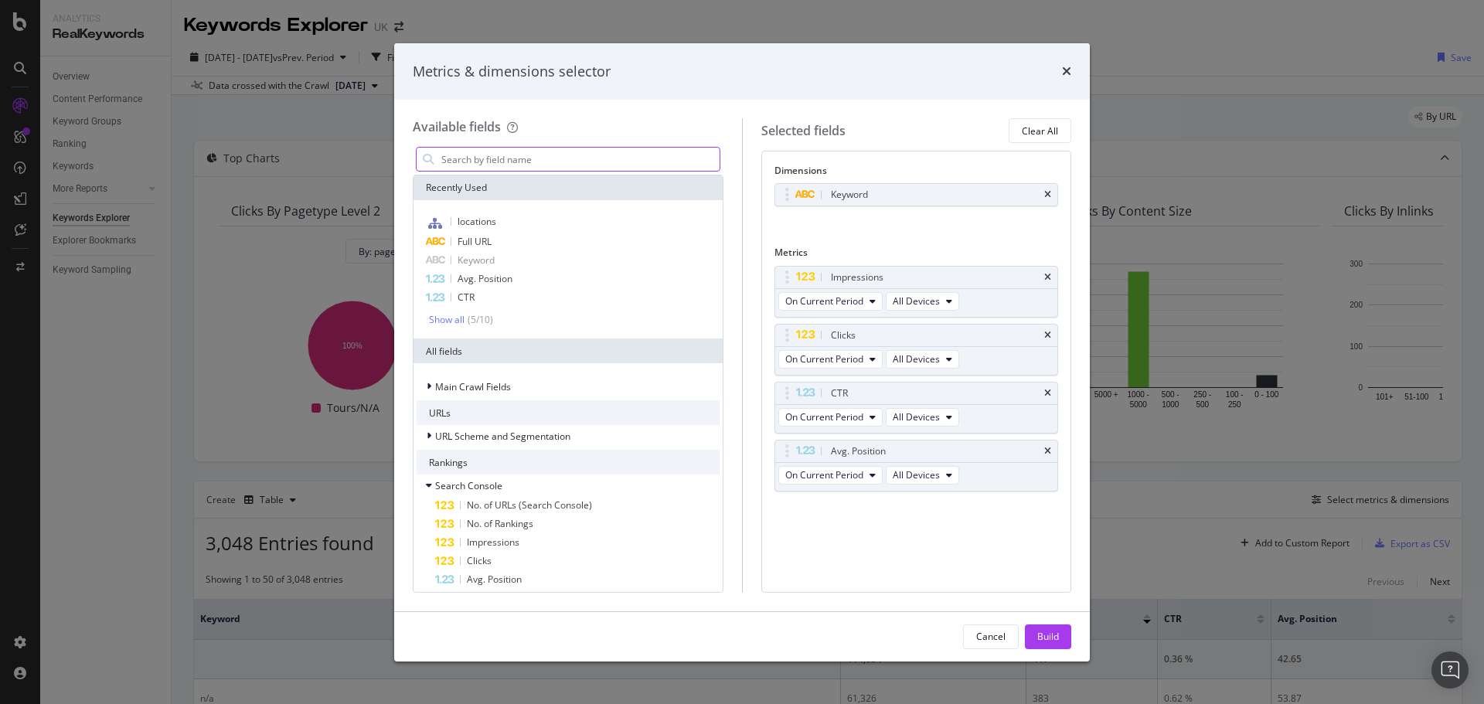
click at [431, 150] on div "modal" at bounding box center [428, 159] width 23 height 23
click at [455, 165] on input "modal" at bounding box center [580, 159] width 280 height 23
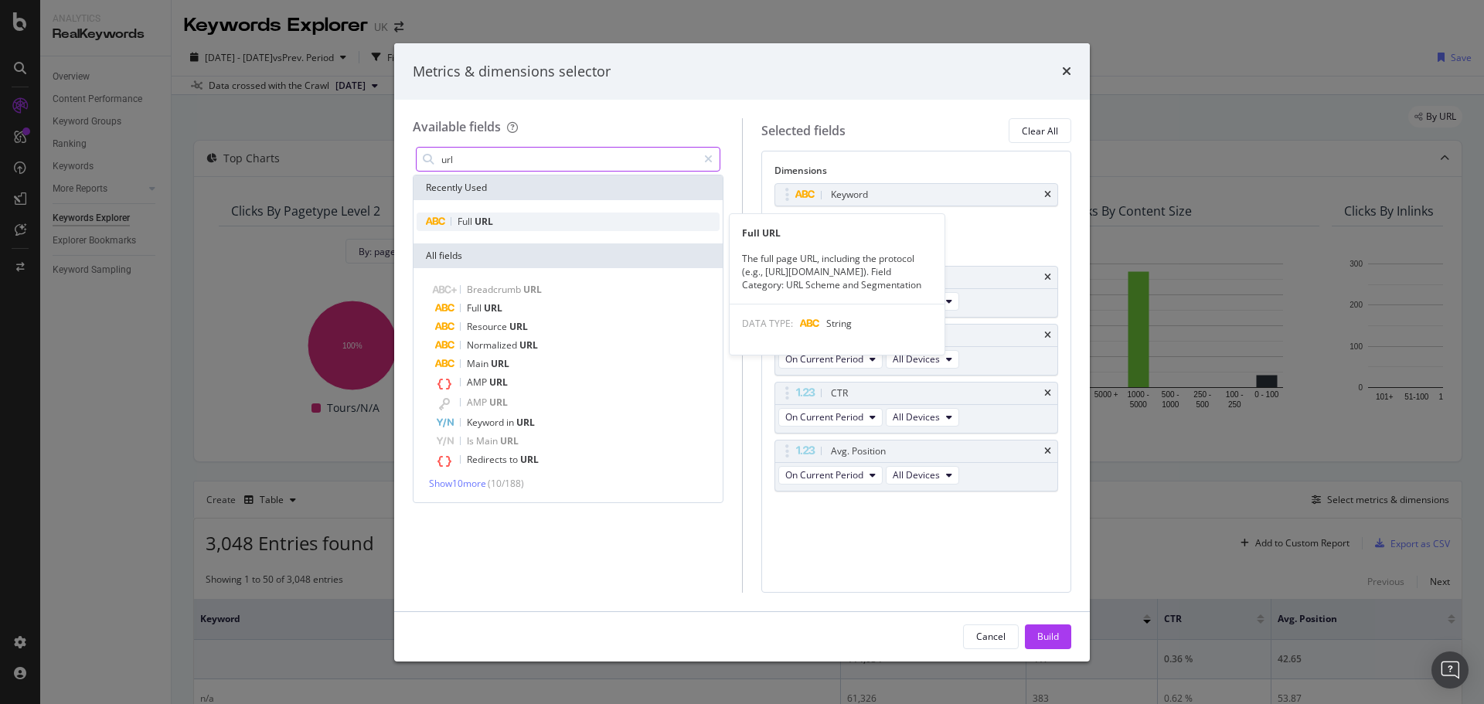
type input "url"
click at [512, 213] on div "Full URL" at bounding box center [568, 222] width 303 height 19
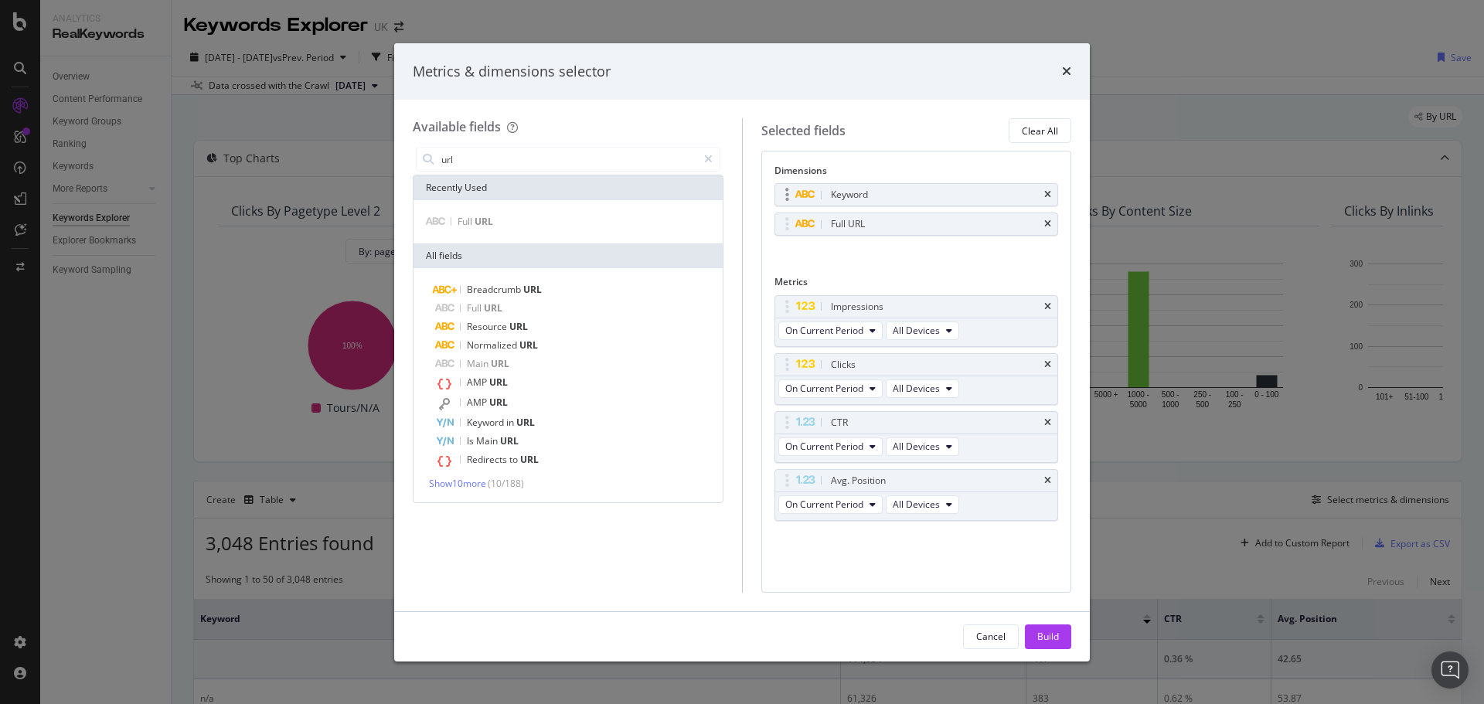
click at [1051, 192] on div "Keyword" at bounding box center [916, 195] width 283 height 22
click at [1049, 197] on icon "times" at bounding box center [1047, 194] width 7 height 9
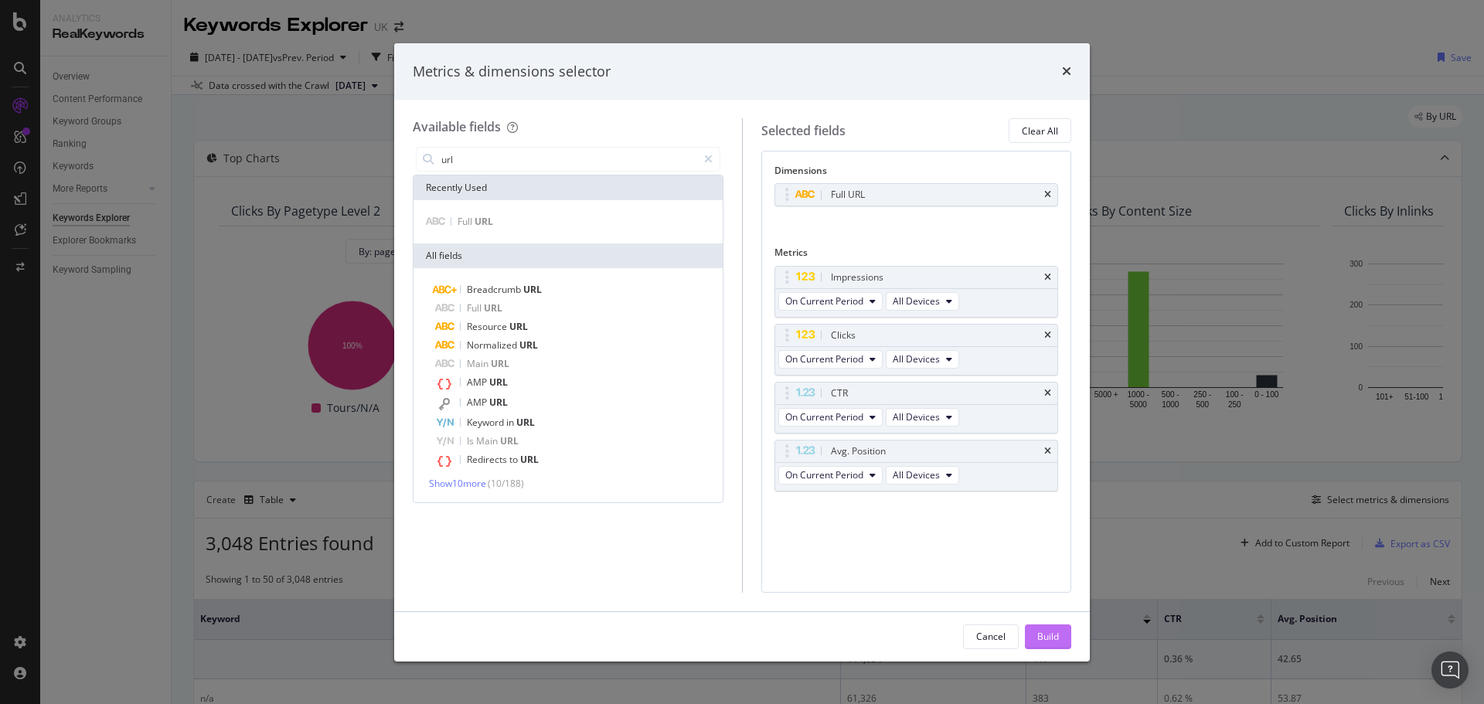
click at [1047, 636] on div "Build" at bounding box center [1048, 636] width 22 height 13
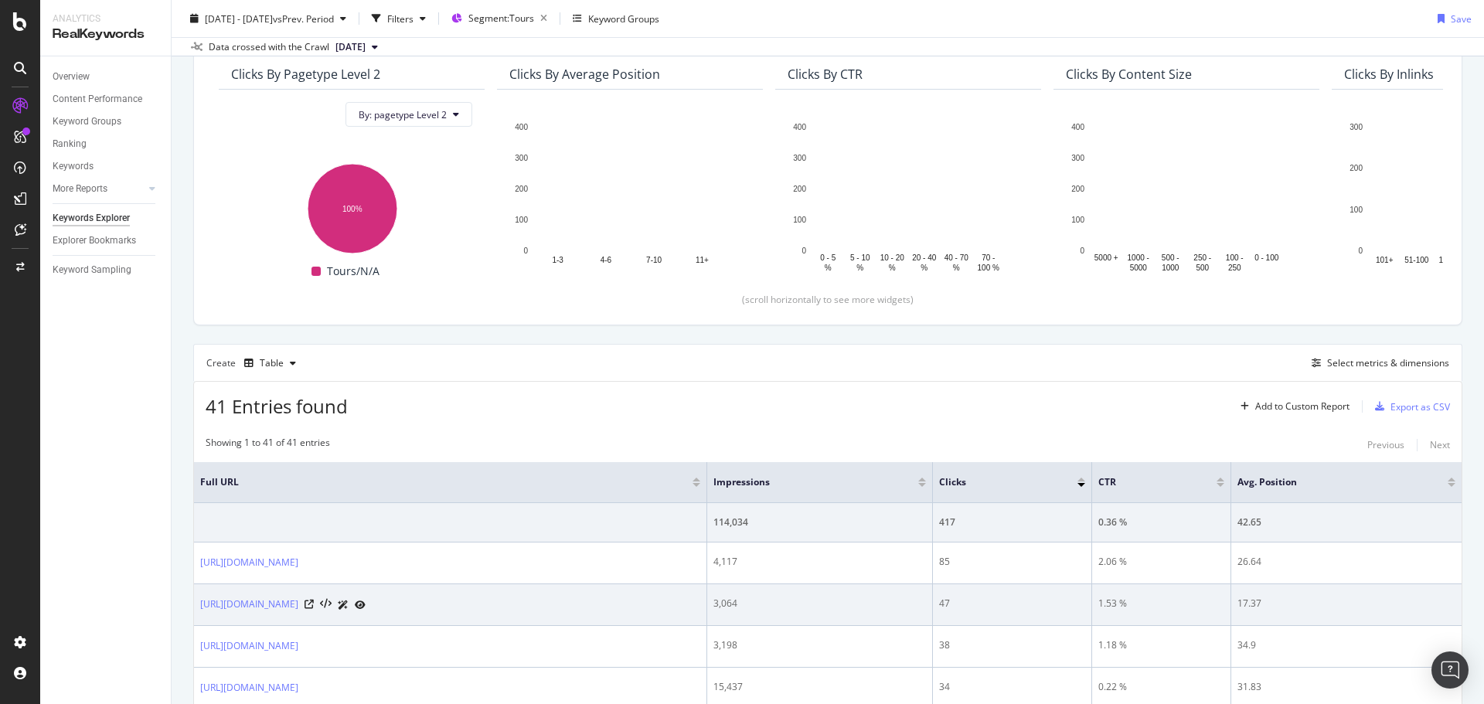
scroll to position [309, 0]
